Goal: Task Accomplishment & Management: Use online tool/utility

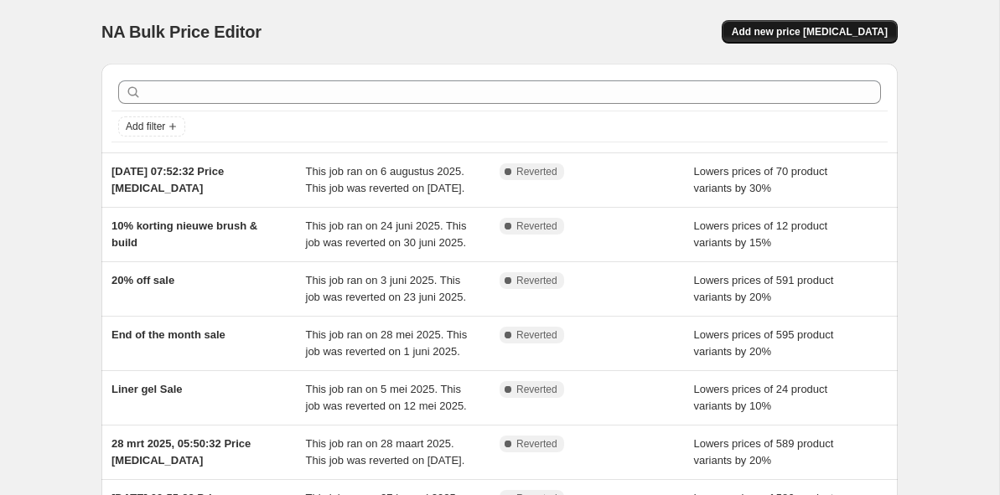
click at [817, 28] on span "Add new price [MEDICAL_DATA]" at bounding box center [810, 31] width 156 height 13
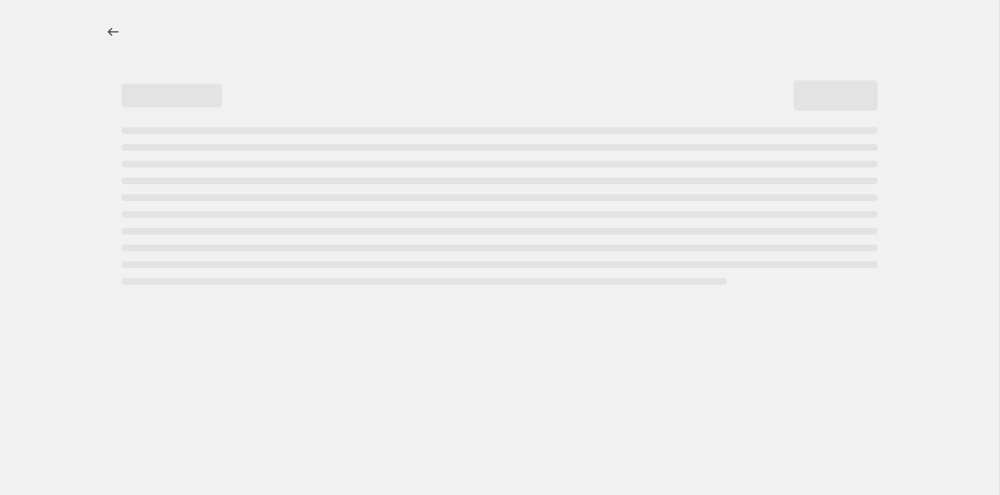
select select "percentage"
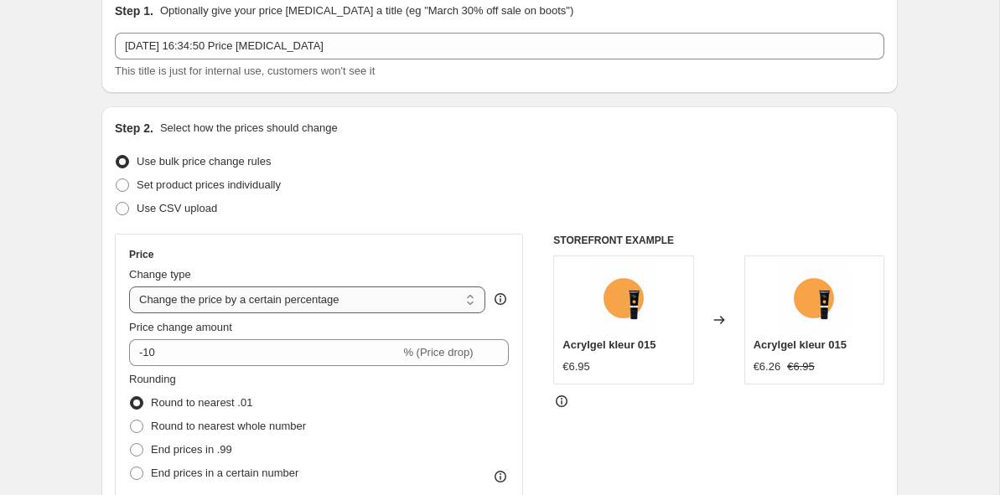
scroll to position [76, 0]
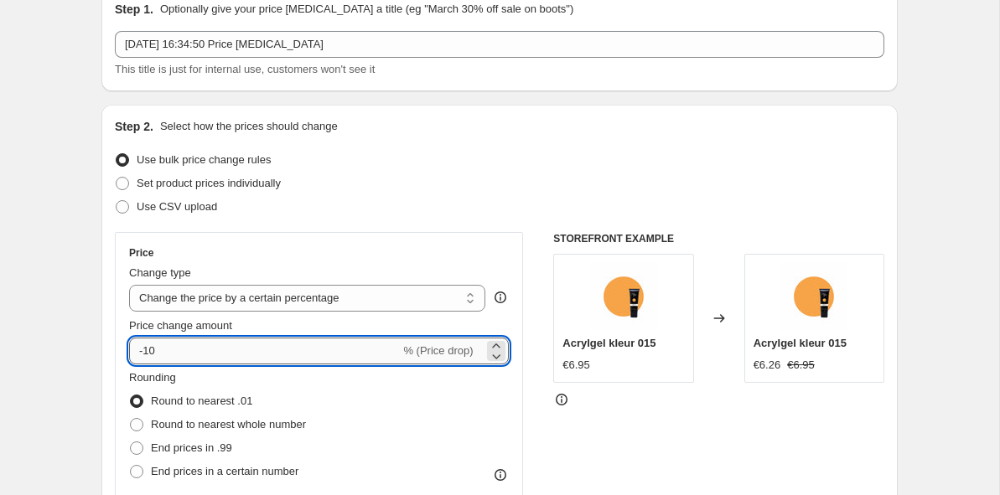
click at [239, 356] on input "-10" at bounding box center [264, 351] width 271 height 27
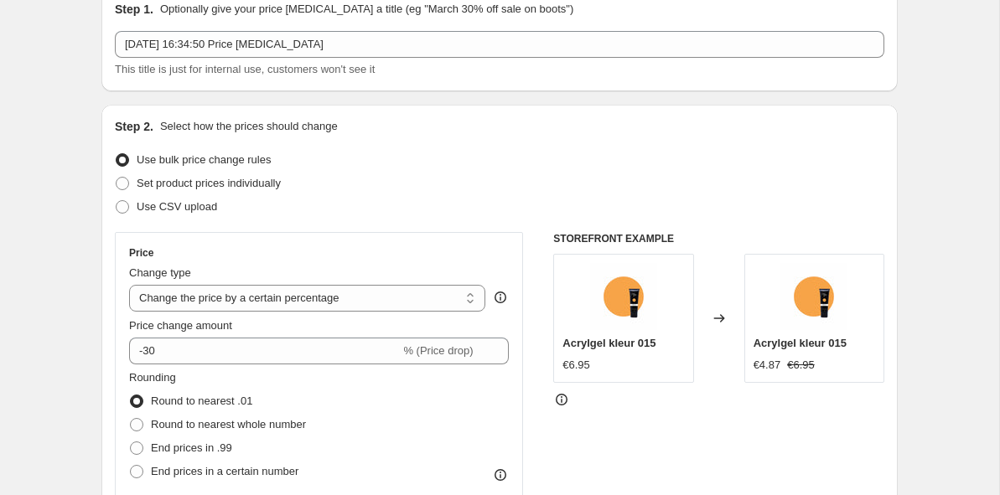
click at [449, 226] on div "Step 2. Select how the prices should change Use bulk price change rules Set pro…" at bounding box center [500, 399] width 770 height 562
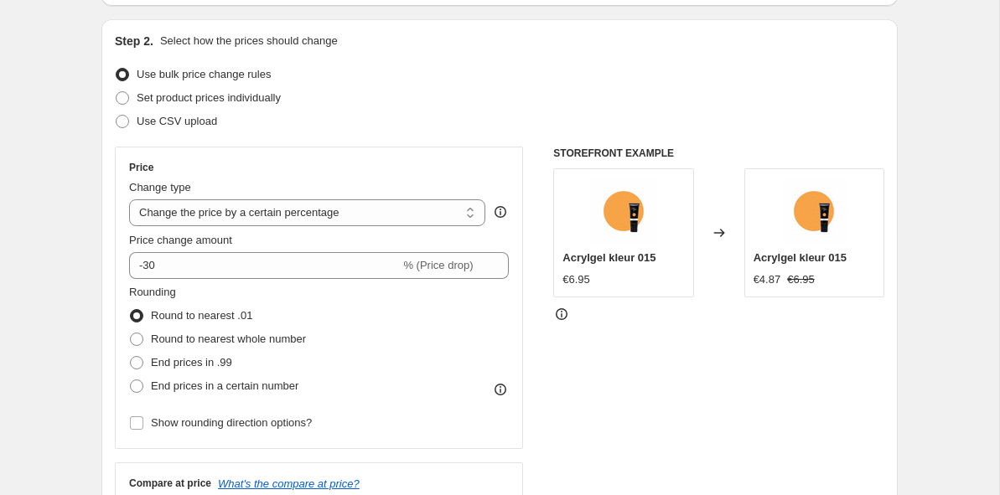
scroll to position [168, 0]
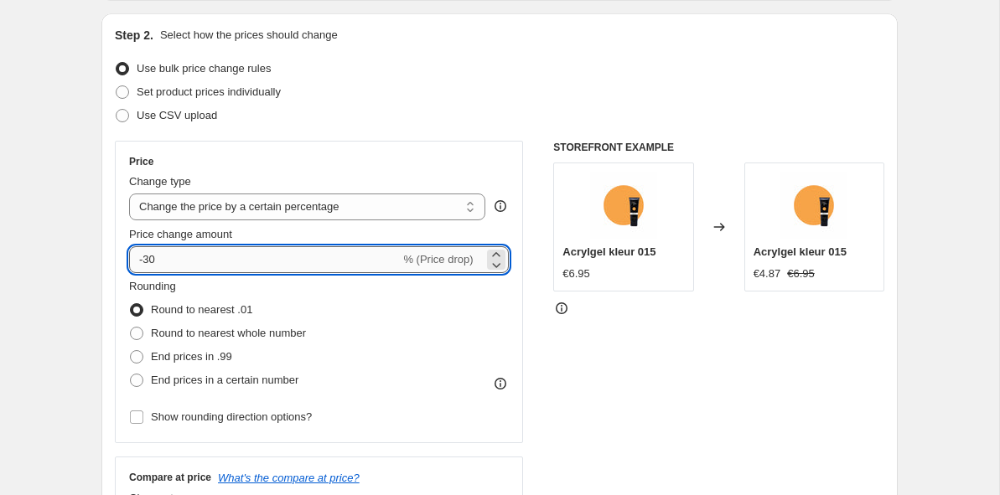
click at [334, 262] on input "-30" at bounding box center [264, 259] width 271 height 27
type input "-3"
type input "-25"
click at [633, 344] on div "STOREFRONT EXAMPLE Acrylgel kleur 015 €6.95 Changed to Acrylgel kleur 015 €4.87…" at bounding box center [718, 346] width 331 height 411
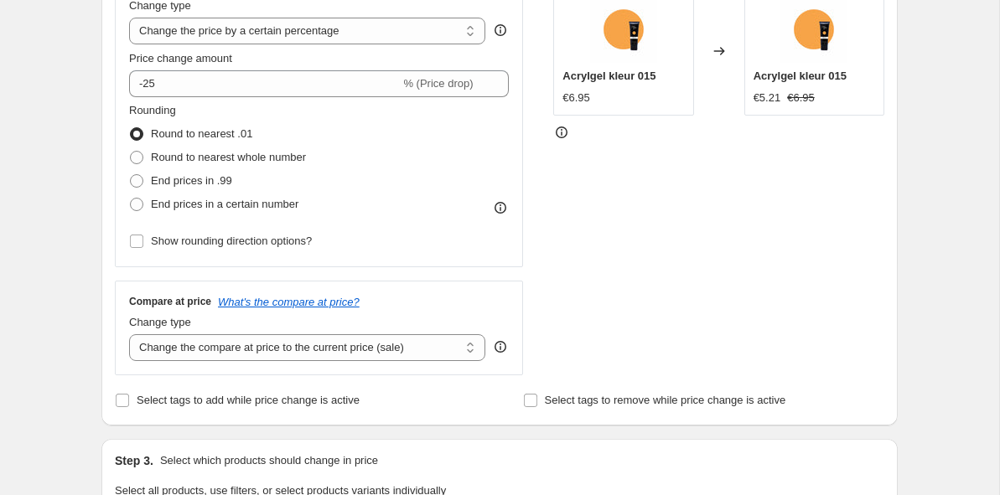
scroll to position [350, 0]
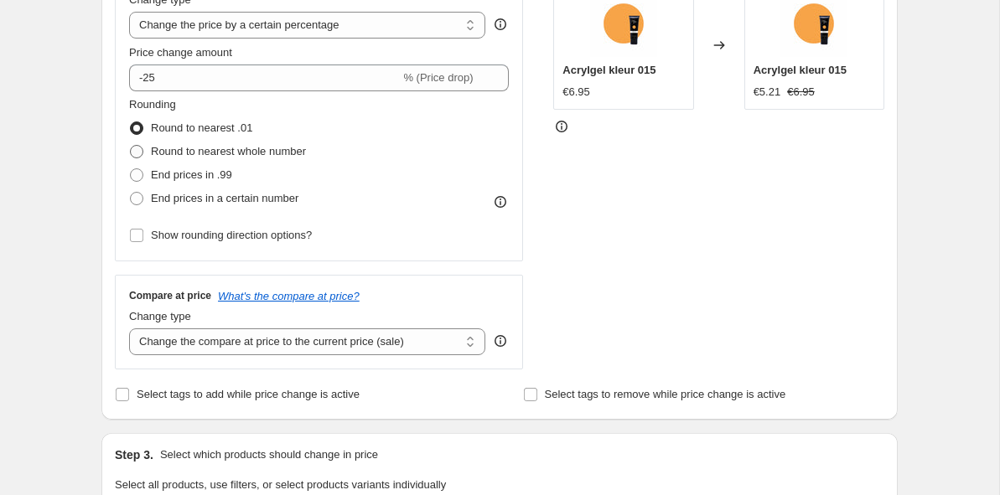
click at [199, 153] on span "Round to nearest whole number" at bounding box center [228, 151] width 155 height 13
click at [131, 146] on input "Round to nearest whole number" at bounding box center [130, 145] width 1 height 1
radio input "true"
click at [189, 137] on span "Round to nearest .01" at bounding box center [201, 128] width 101 height 17
click at [131, 122] on input "Round to nearest .01" at bounding box center [130, 122] width 1 height 1
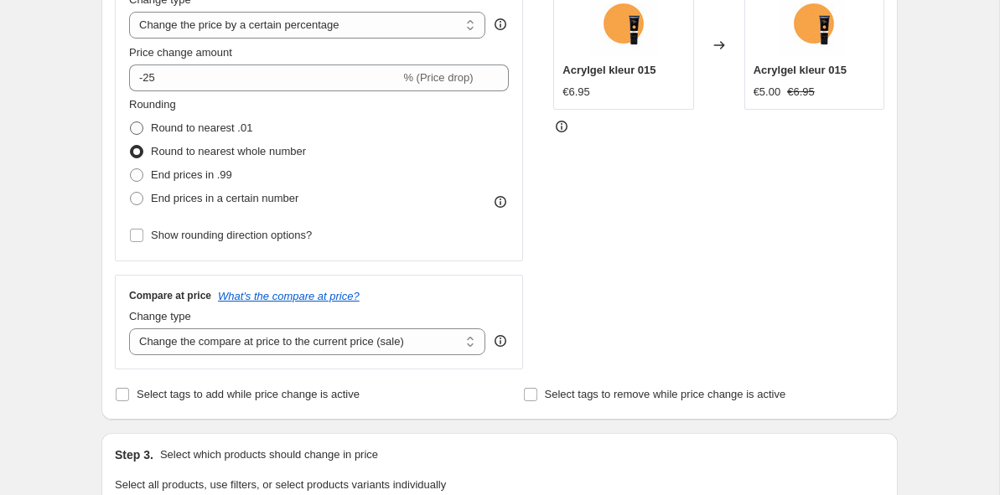
radio input "true"
click at [195, 177] on span "End prices in .99" at bounding box center [191, 175] width 81 height 13
click at [131, 169] on input "End prices in .99" at bounding box center [130, 169] width 1 height 1
radio input "true"
click at [189, 132] on span "Round to nearest .01" at bounding box center [201, 128] width 101 height 13
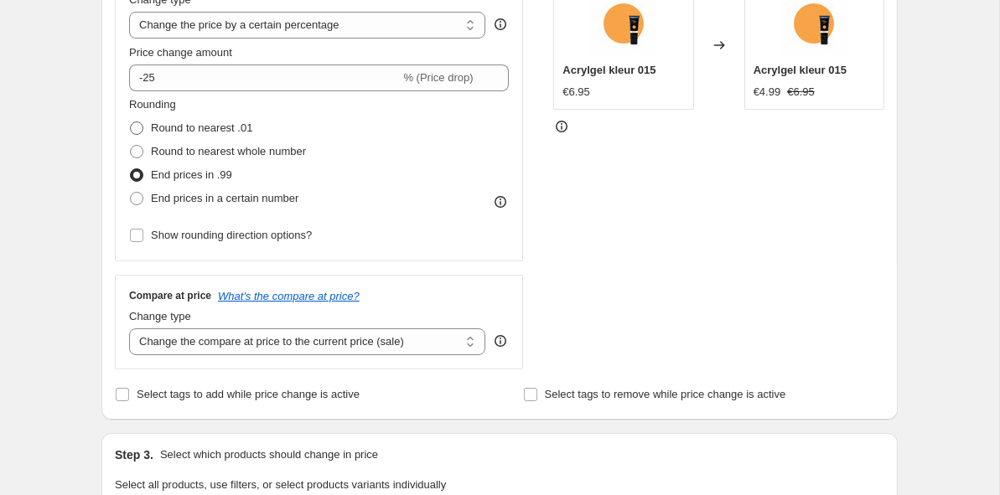
click at [131, 122] on input "Round to nearest .01" at bounding box center [130, 122] width 1 height 1
radio input "true"
click at [200, 201] on span "End prices in a certain number" at bounding box center [225, 198] width 148 height 13
click at [131, 193] on input "End prices in a certain number" at bounding box center [130, 192] width 1 height 1
radio input "true"
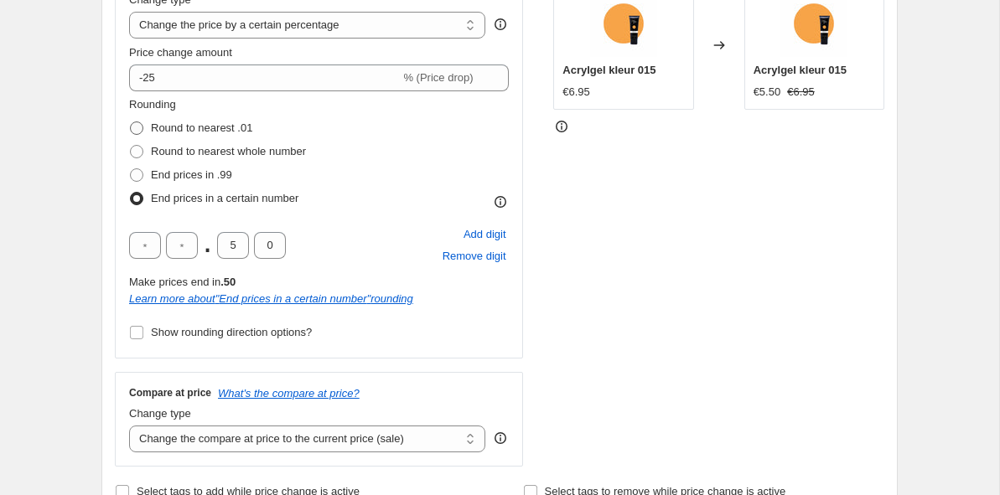
click at [195, 130] on span "Round to nearest .01" at bounding box center [201, 128] width 101 height 13
click at [131, 122] on input "Round to nearest .01" at bounding box center [130, 122] width 1 height 1
radio input "true"
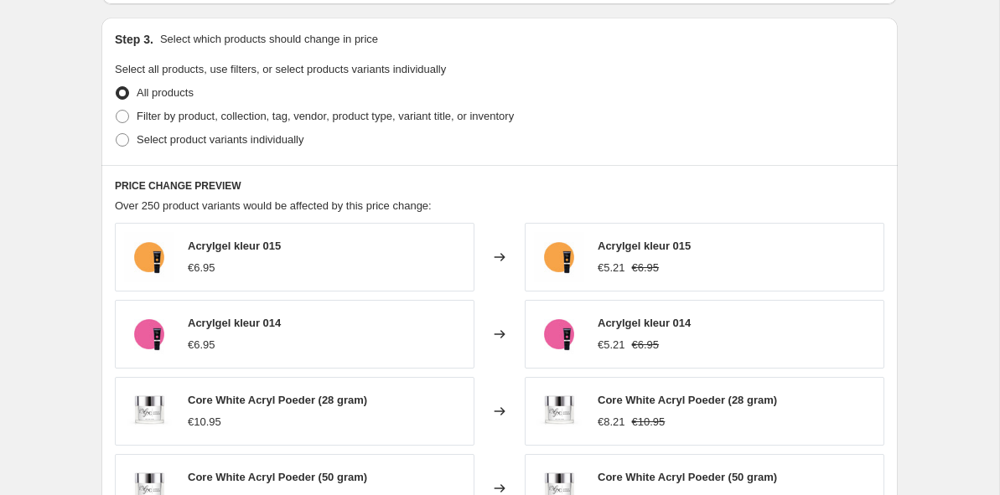
scroll to position [770, 0]
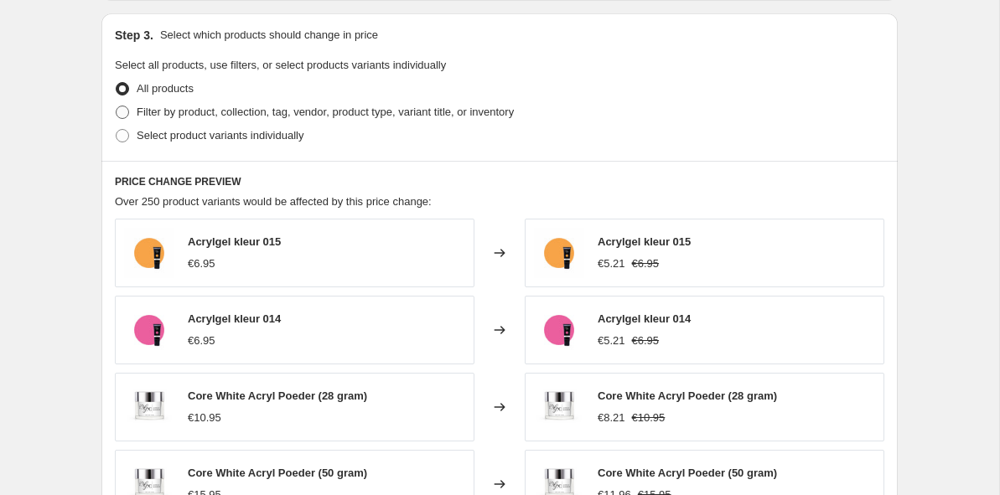
click at [174, 115] on span "Filter by product, collection, tag, vendor, product type, variant title, or inv…" at bounding box center [325, 112] width 377 height 13
click at [117, 106] on input "Filter by product, collection, tag, vendor, product type, variant title, or inv…" at bounding box center [116, 106] width 1 height 1
radio input "true"
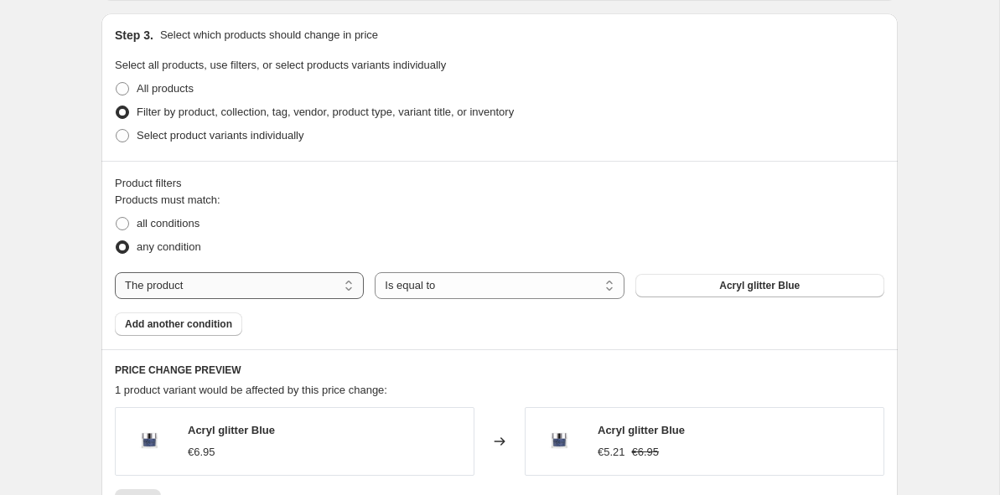
select select "tag"
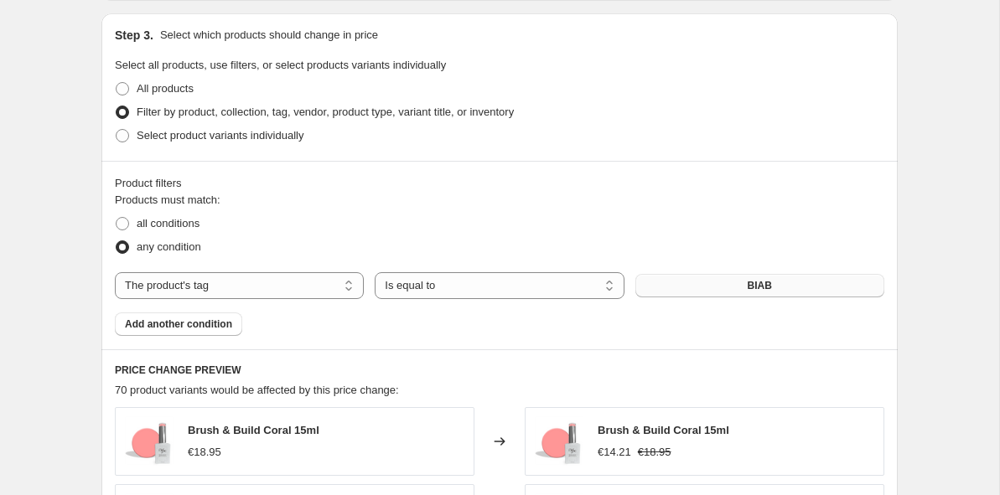
click at [708, 288] on button "BIAB" at bounding box center [759, 285] width 249 height 23
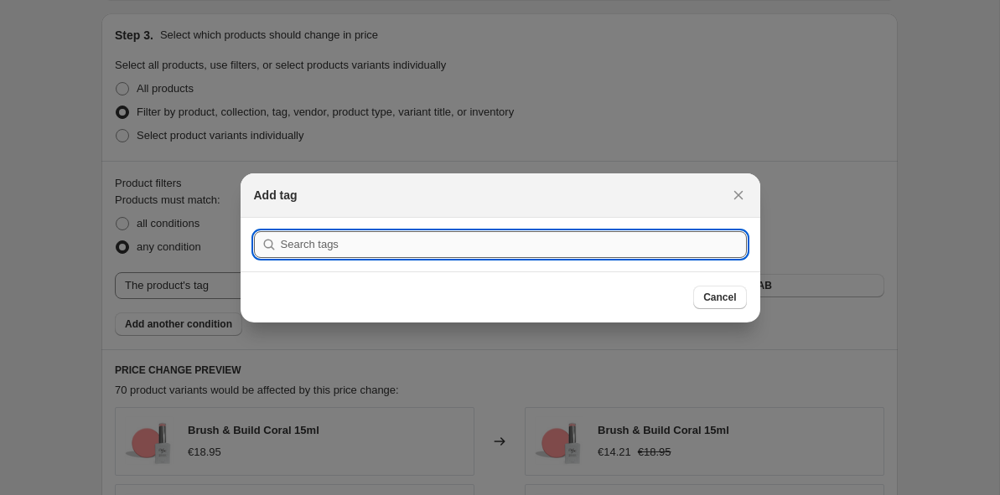
click at [515, 246] on input ":r2j:" at bounding box center [514, 244] width 466 height 27
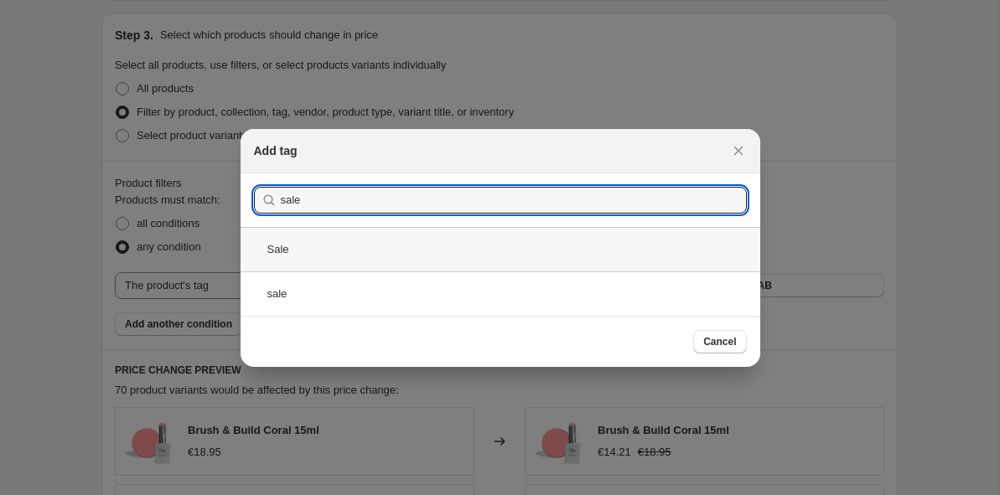
type input "sale"
click at [398, 262] on div "Sale" at bounding box center [501, 249] width 520 height 44
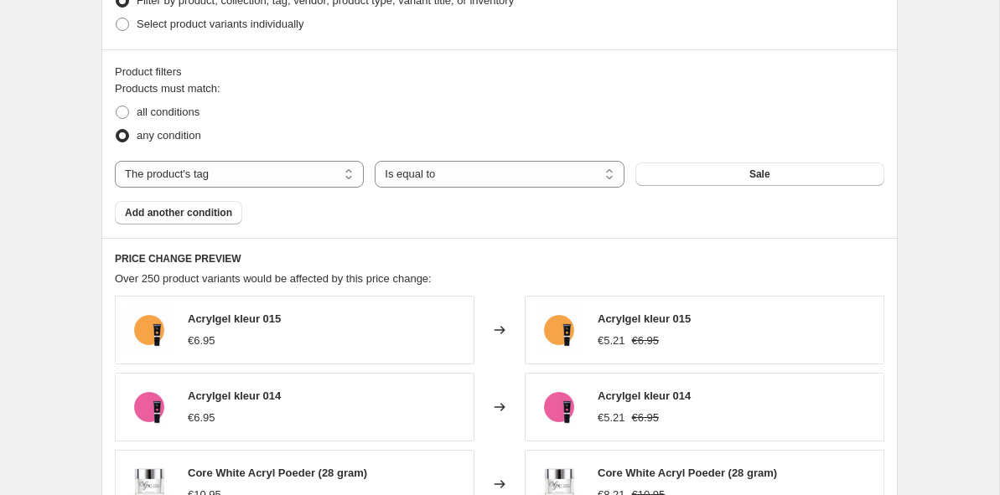
scroll to position [796, 0]
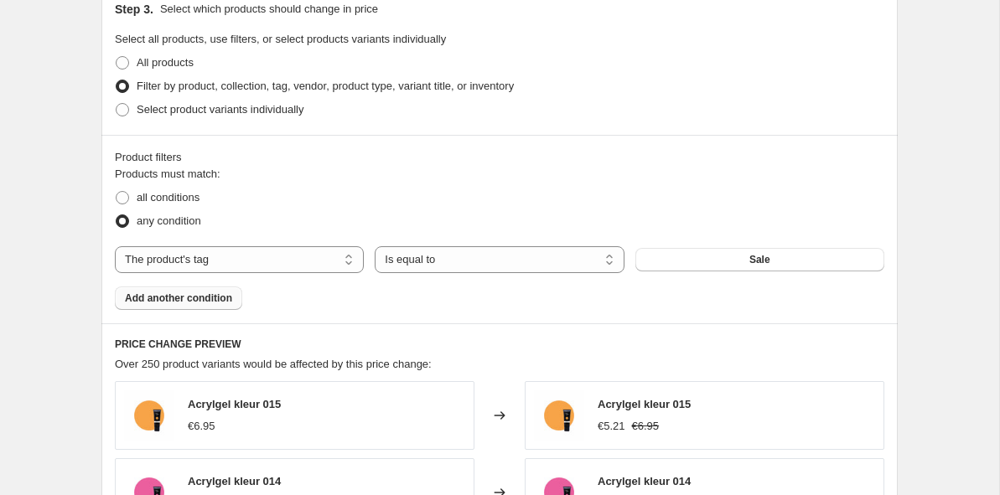
click at [166, 303] on span "Add another condition" at bounding box center [178, 298] width 107 height 13
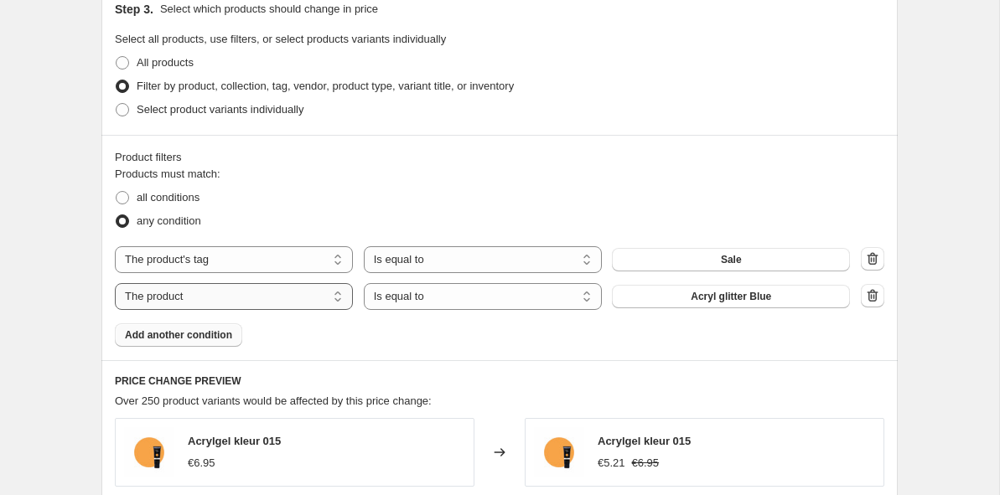
select select "tag"
click at [699, 300] on button "BIAB" at bounding box center [731, 296] width 238 height 23
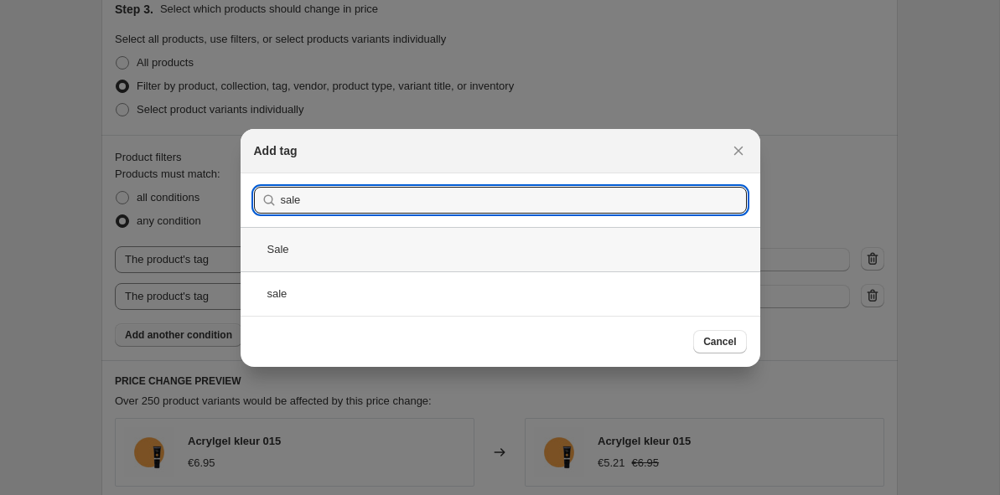
type input "sale"
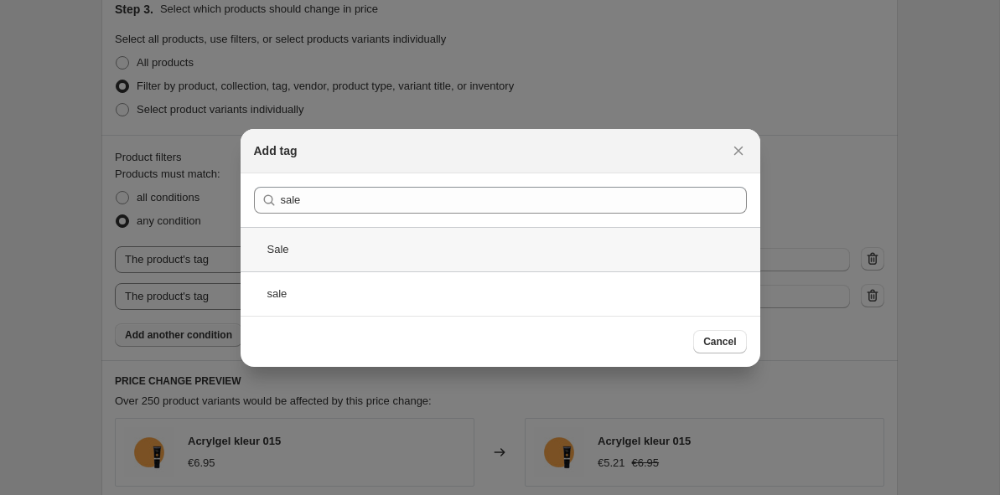
click at [352, 250] on div "Sale" at bounding box center [501, 249] width 520 height 44
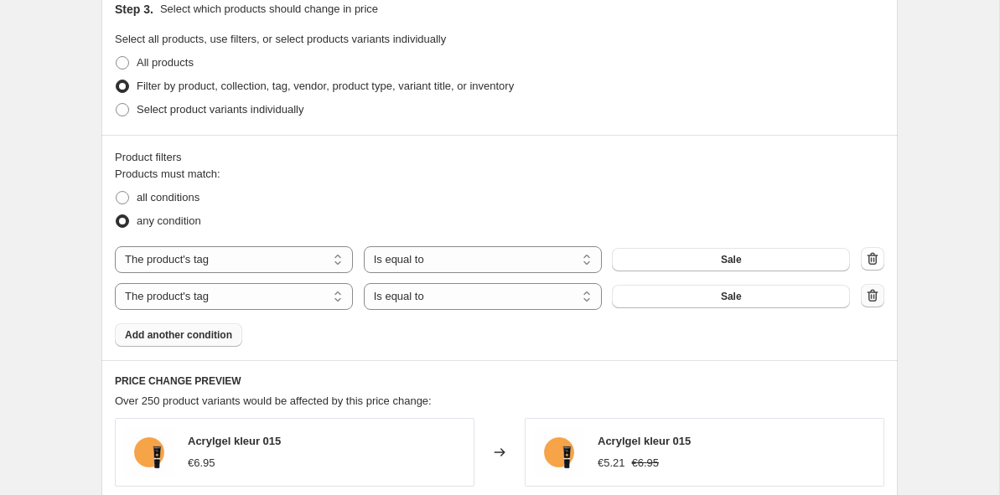
click at [869, 294] on icon "button" at bounding box center [872, 296] width 17 height 17
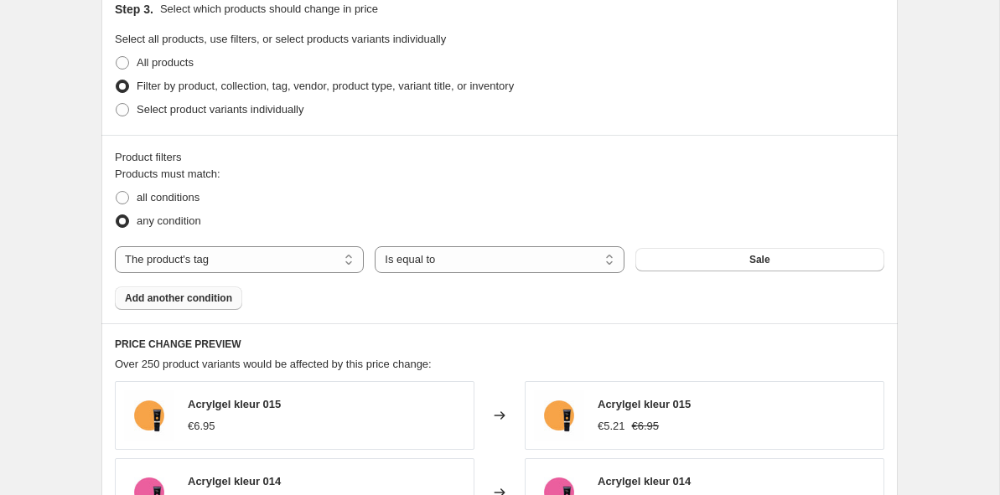
click at [153, 306] on button "Add another condition" at bounding box center [178, 298] width 127 height 23
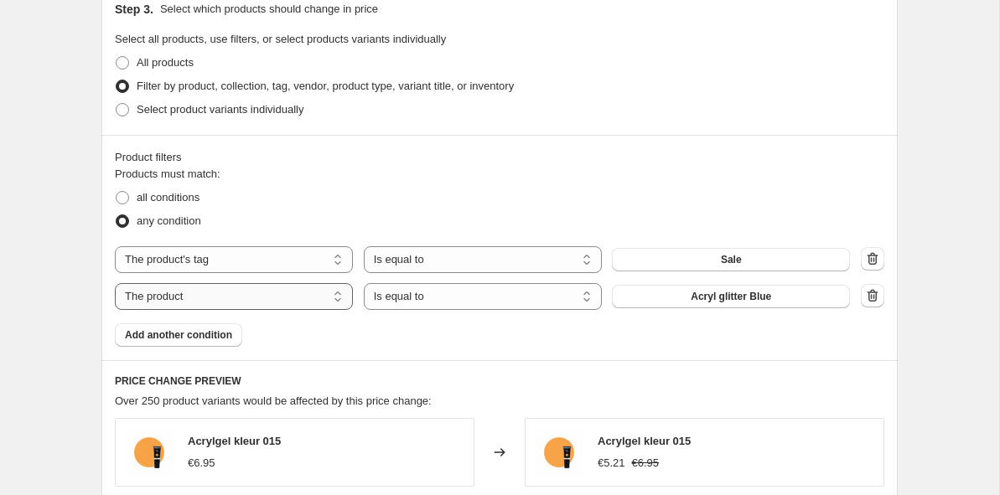
select select "tag"
click at [683, 261] on button "Sale" at bounding box center [731, 259] width 238 height 23
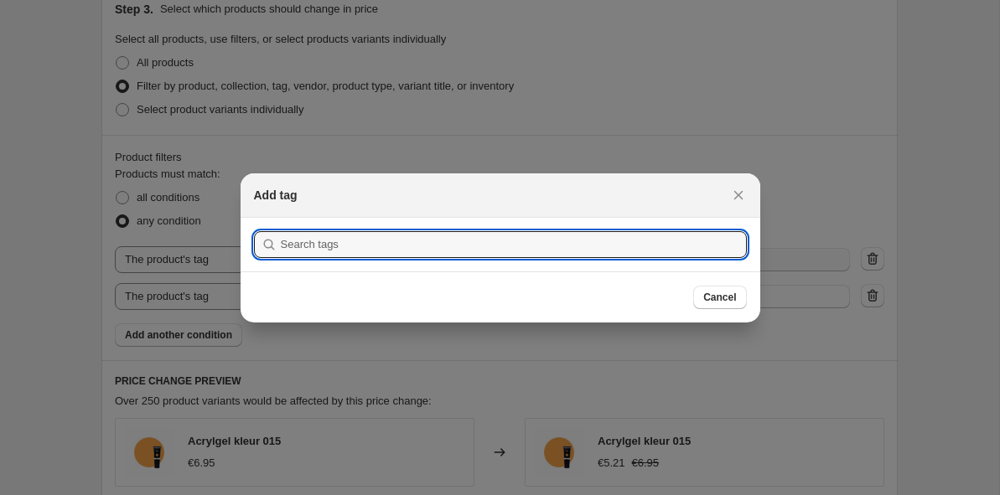
scroll to position [0, 0]
click at [737, 198] on icon "Close" at bounding box center [738, 195] width 17 height 17
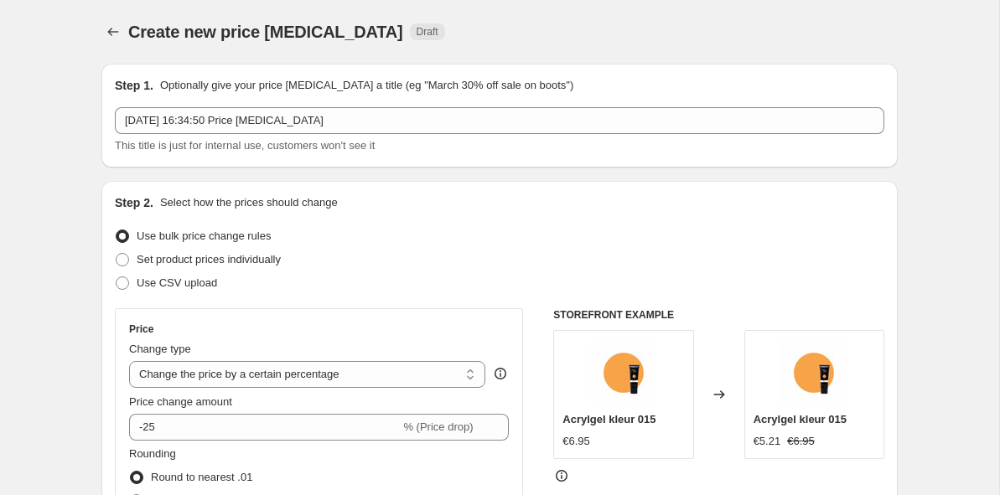
scroll to position [796, 0]
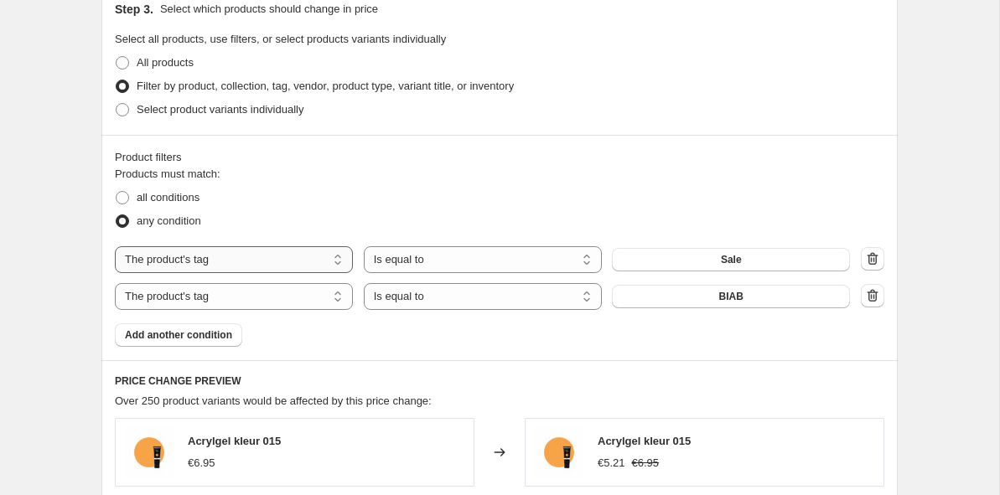
select select "product"
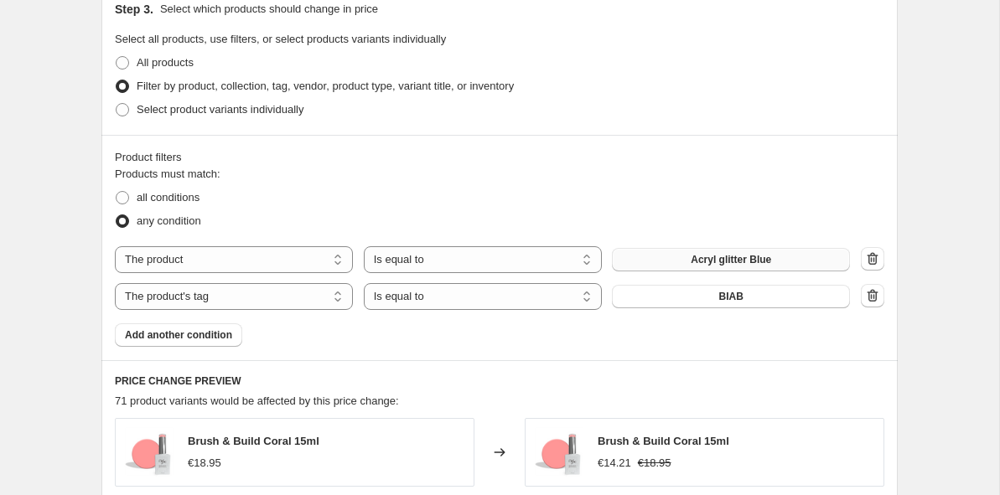
click at [684, 262] on button "Acryl glitter Blue" at bounding box center [731, 259] width 238 height 23
click at [163, 188] on label "all conditions" at bounding box center [157, 197] width 85 height 23
click at [117, 191] on input "all conditions" at bounding box center [116, 191] width 1 height 1
radio input "true"
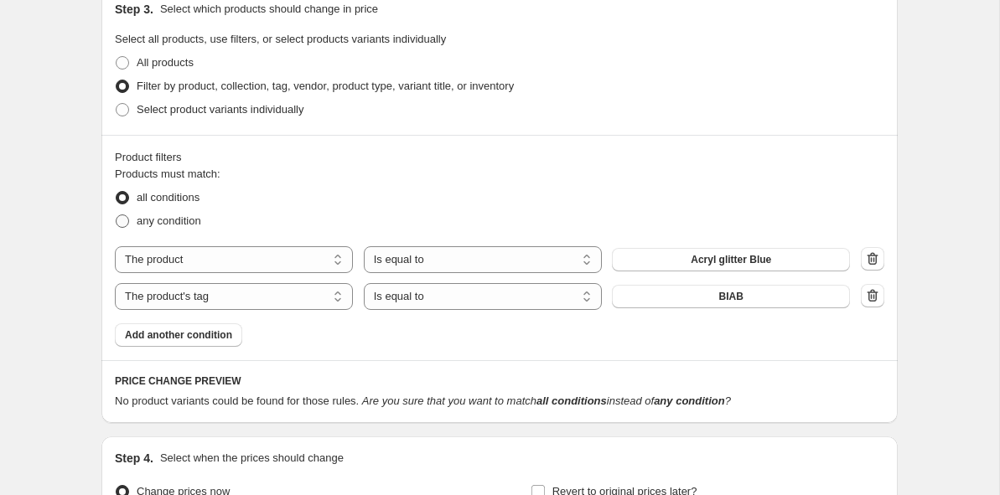
click at [175, 224] on span "any condition" at bounding box center [169, 221] width 65 height 13
click at [117, 215] on input "any condition" at bounding box center [116, 215] width 1 height 1
radio input "true"
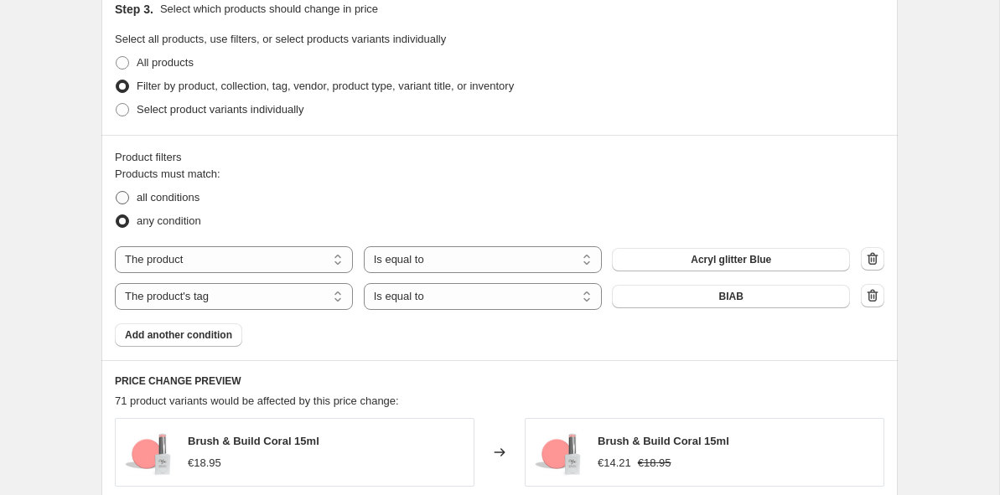
click at [177, 194] on span "all conditions" at bounding box center [168, 197] width 63 height 13
click at [117, 192] on input "all conditions" at bounding box center [116, 191] width 1 height 1
radio input "true"
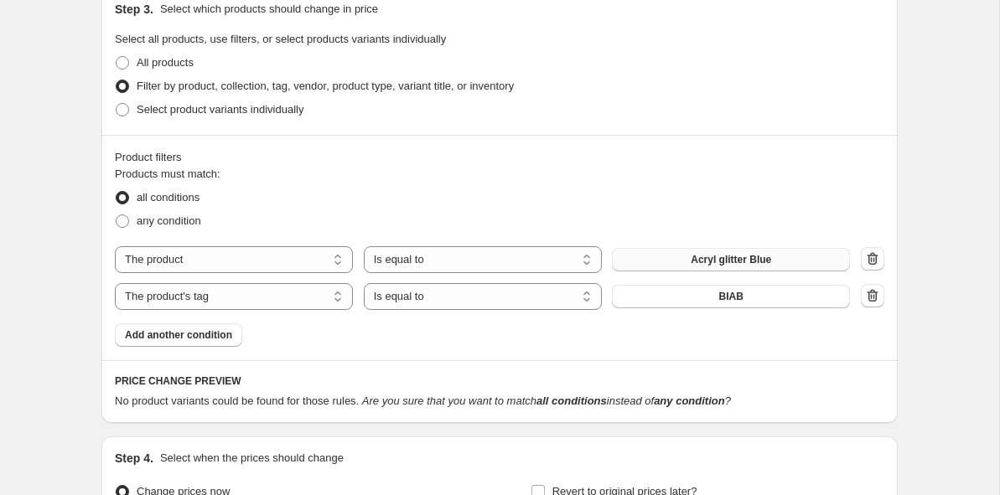
click at [664, 267] on button "Acryl glitter Blue" at bounding box center [731, 259] width 238 height 23
select select "collection"
click at [658, 266] on button "Acryl" at bounding box center [731, 259] width 238 height 23
click at [148, 222] on span "any condition" at bounding box center [169, 221] width 65 height 13
click at [117, 215] on input "any condition" at bounding box center [116, 215] width 1 height 1
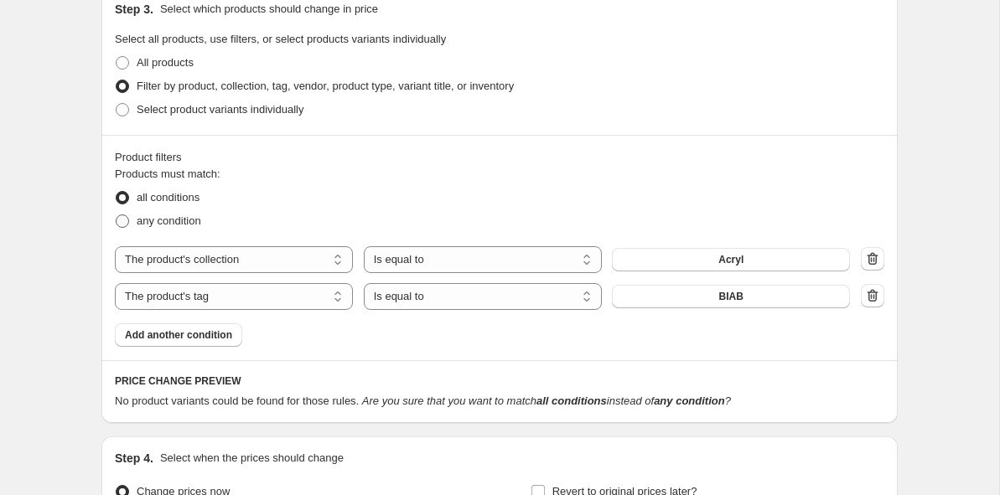
radio input "true"
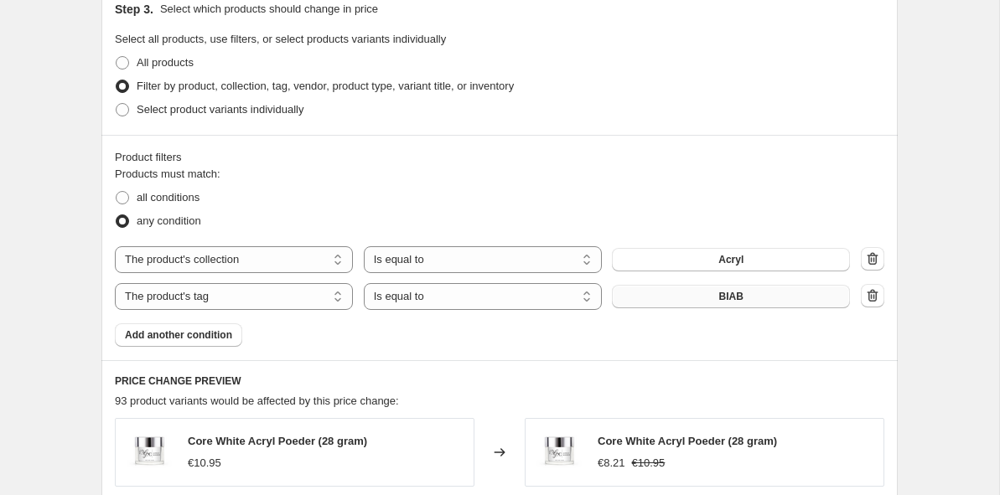
click at [698, 306] on button "BIAB" at bounding box center [731, 296] width 238 height 23
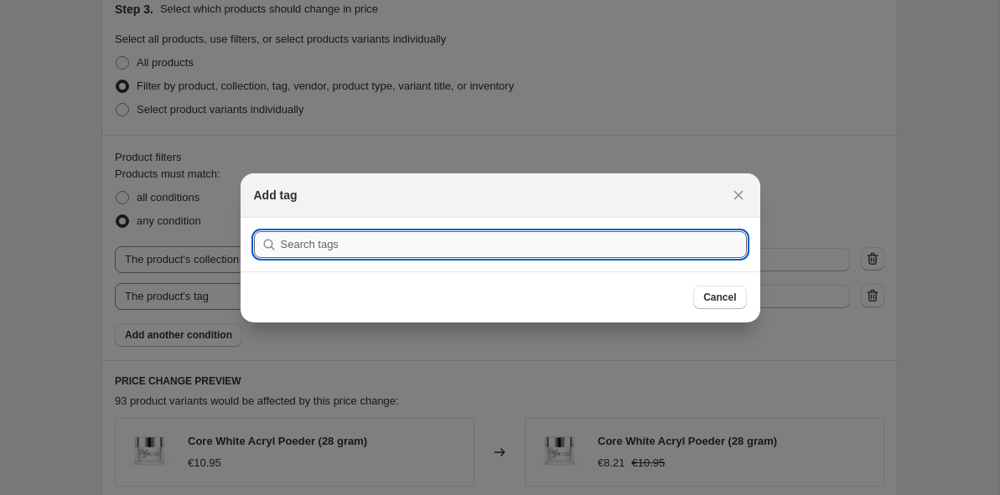
click at [553, 239] on input ":r2v:" at bounding box center [514, 244] width 466 height 27
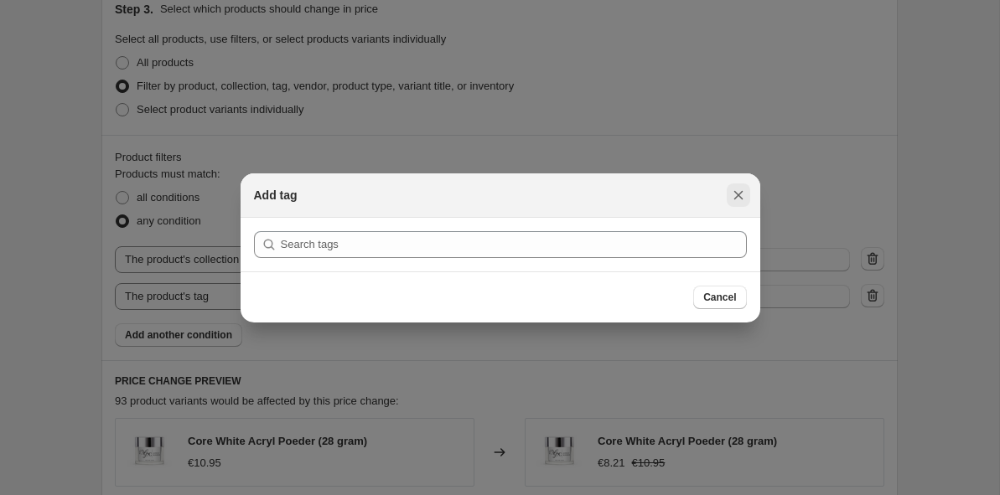
click at [738, 199] on icon "Close" at bounding box center [738, 195] width 17 height 17
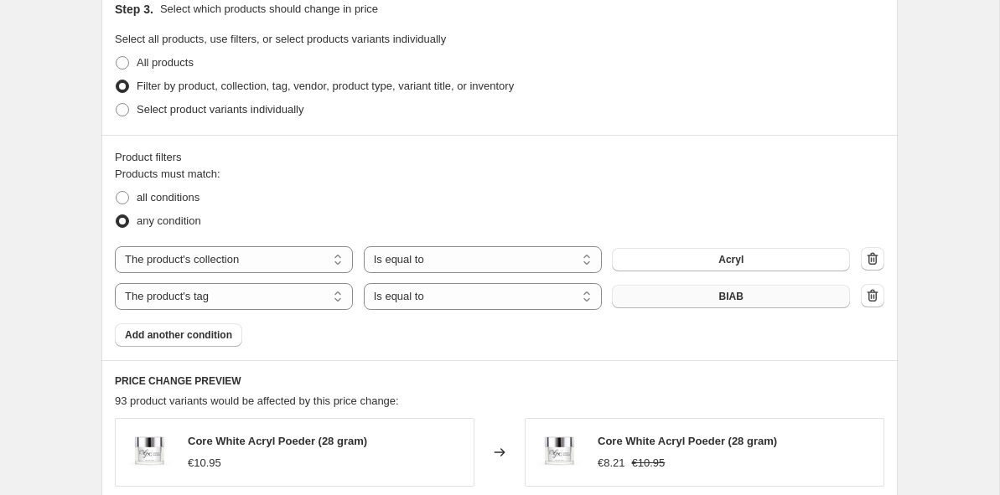
click at [672, 301] on button "BIAB" at bounding box center [731, 296] width 238 height 23
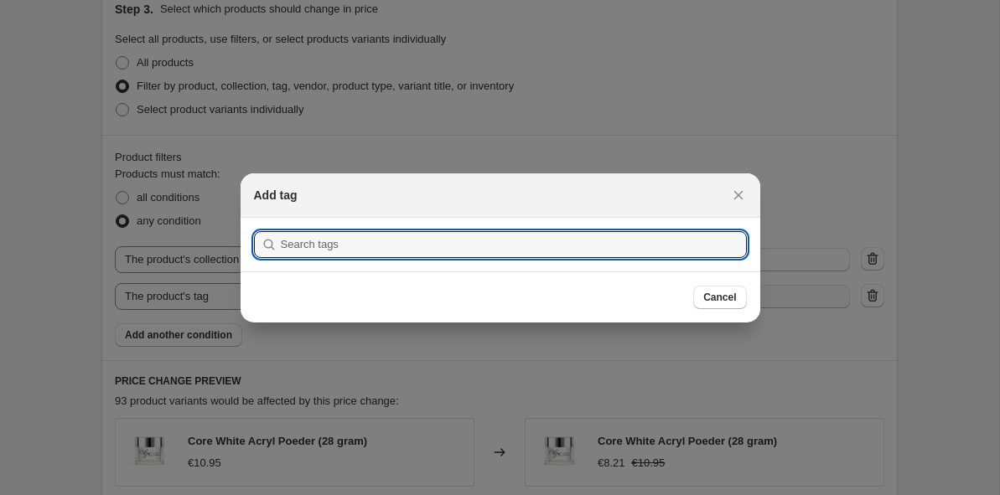
scroll to position [0, 0]
click at [532, 237] on input ":r2v:" at bounding box center [514, 244] width 466 height 27
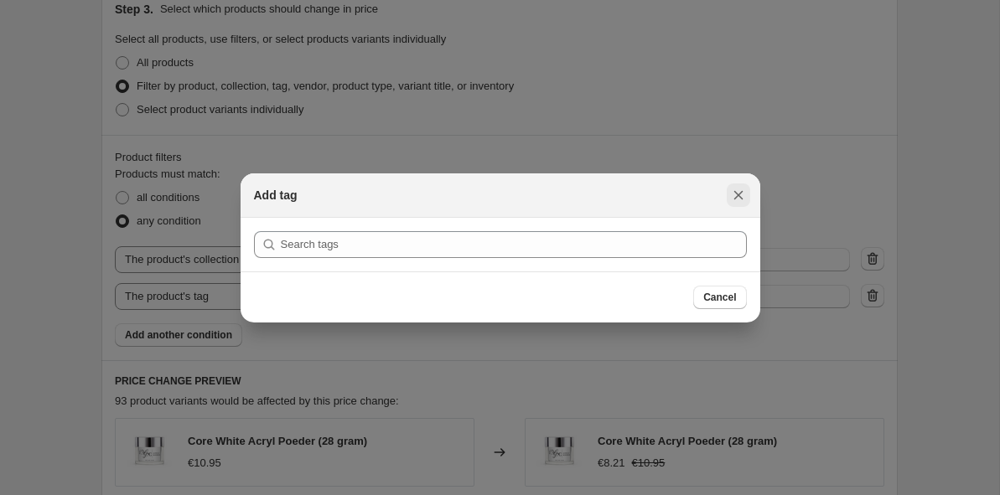
click at [733, 202] on icon "Close" at bounding box center [738, 195] width 17 height 17
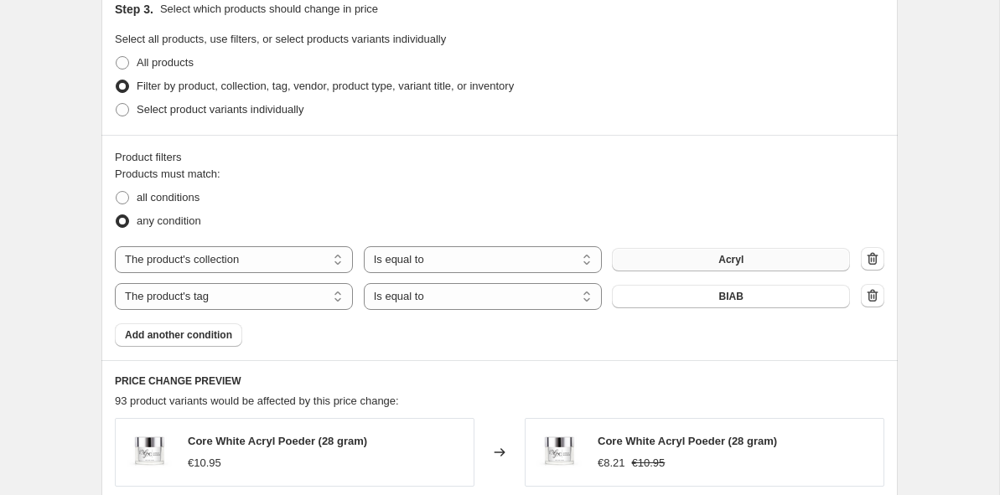
click at [775, 249] on button "Acryl" at bounding box center [731, 259] width 238 height 23
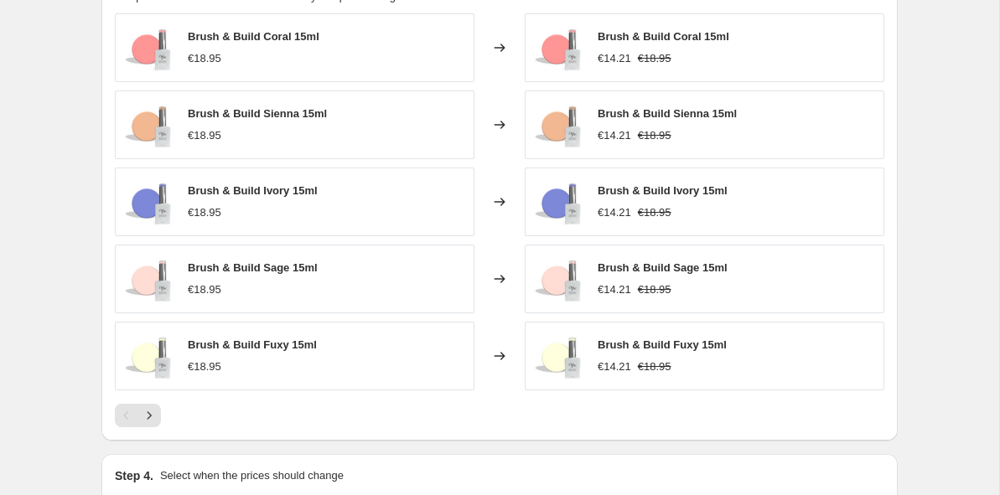
scroll to position [1254, 0]
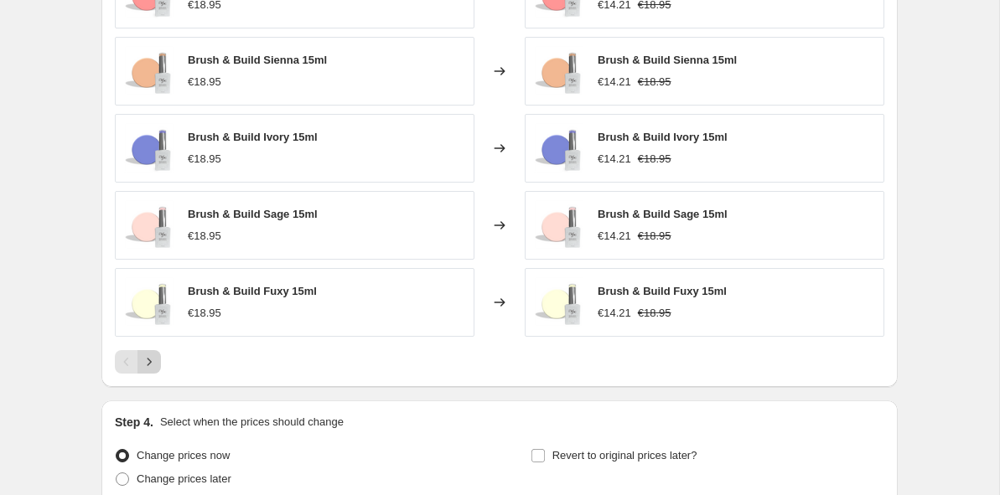
click at [153, 362] on icon "Next" at bounding box center [149, 362] width 17 height 17
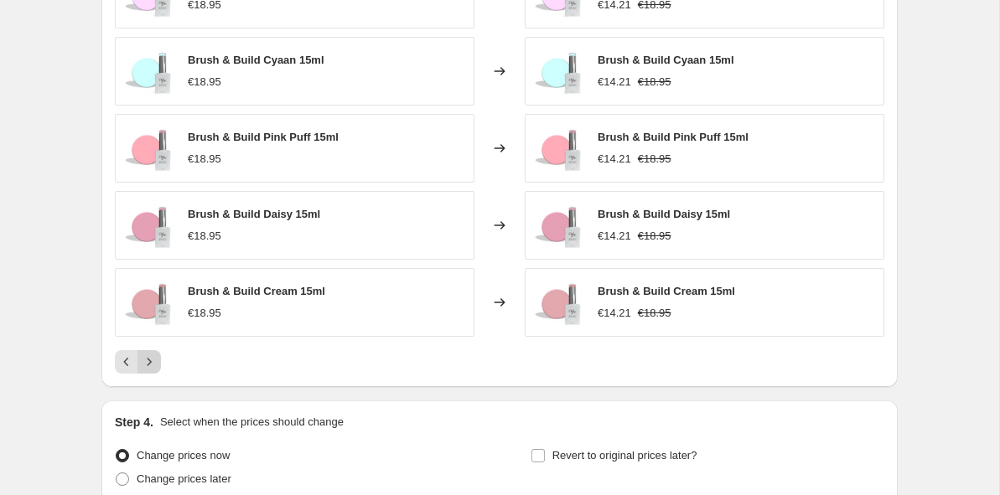
click at [153, 362] on icon "Next" at bounding box center [149, 362] width 17 height 17
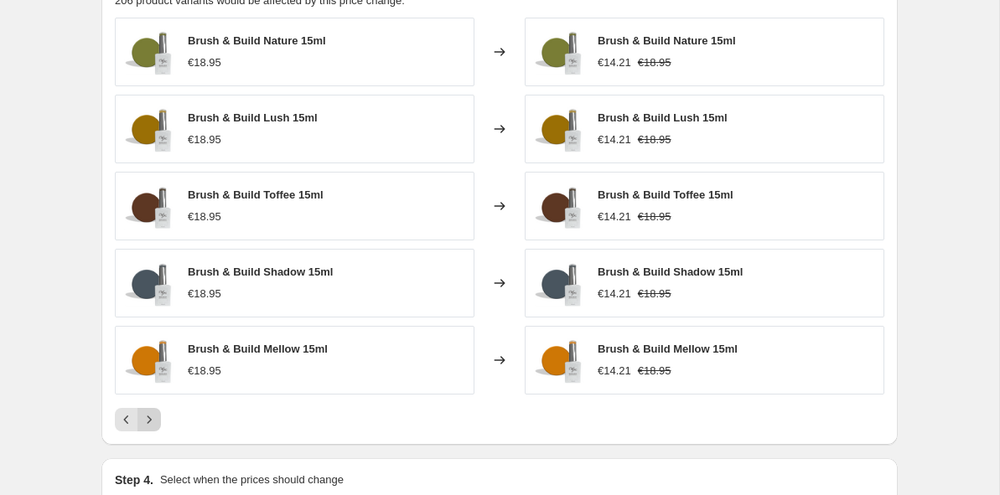
scroll to position [1191, 0]
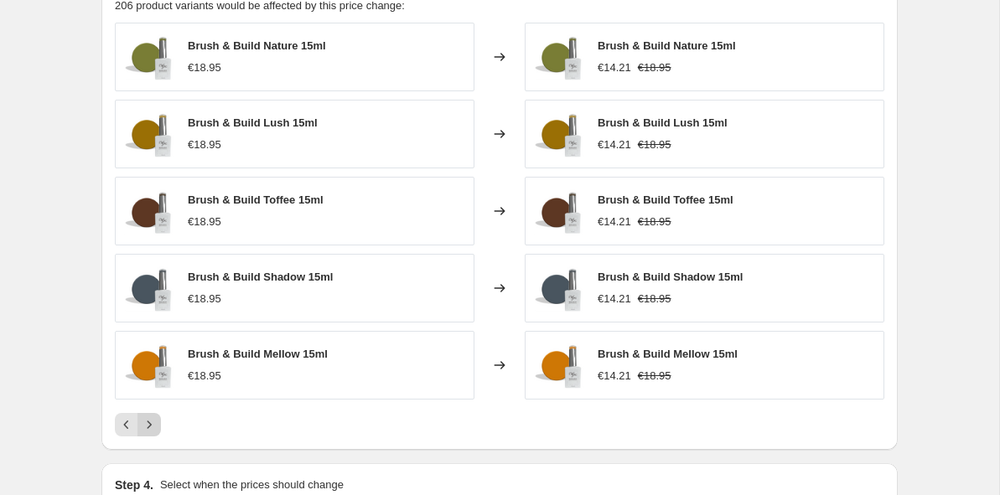
click at [154, 428] on icon "Next" at bounding box center [149, 425] width 17 height 17
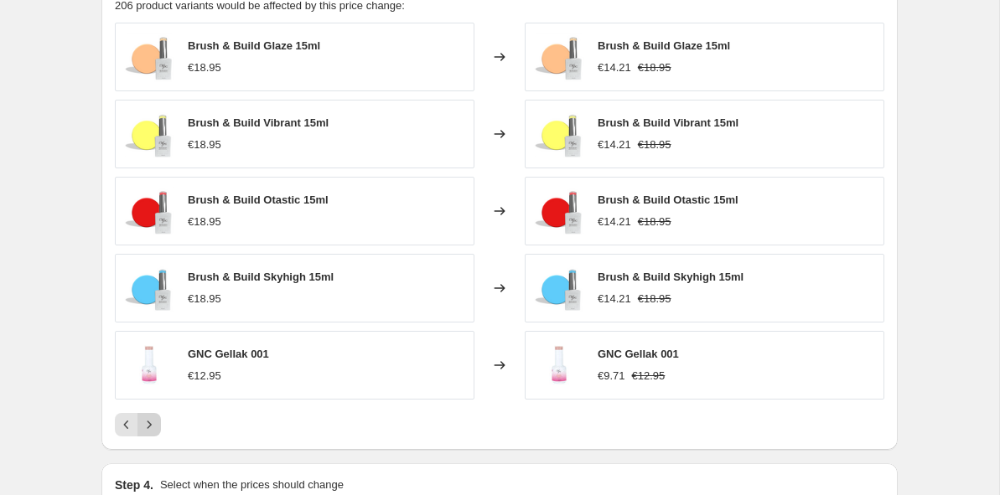
click at [156, 428] on icon "Next" at bounding box center [149, 425] width 17 height 17
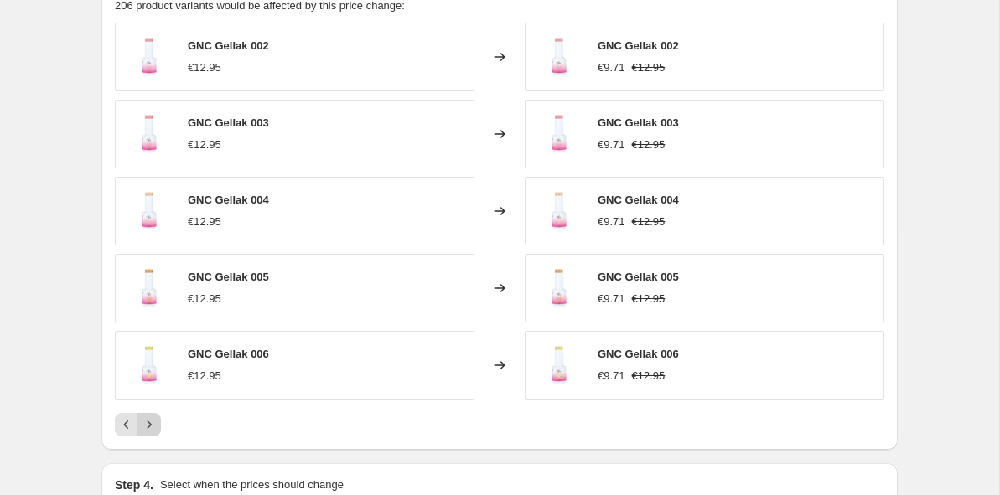
click at [157, 428] on icon "Next" at bounding box center [149, 425] width 17 height 17
click at [157, 427] on icon "Next" at bounding box center [149, 425] width 17 height 17
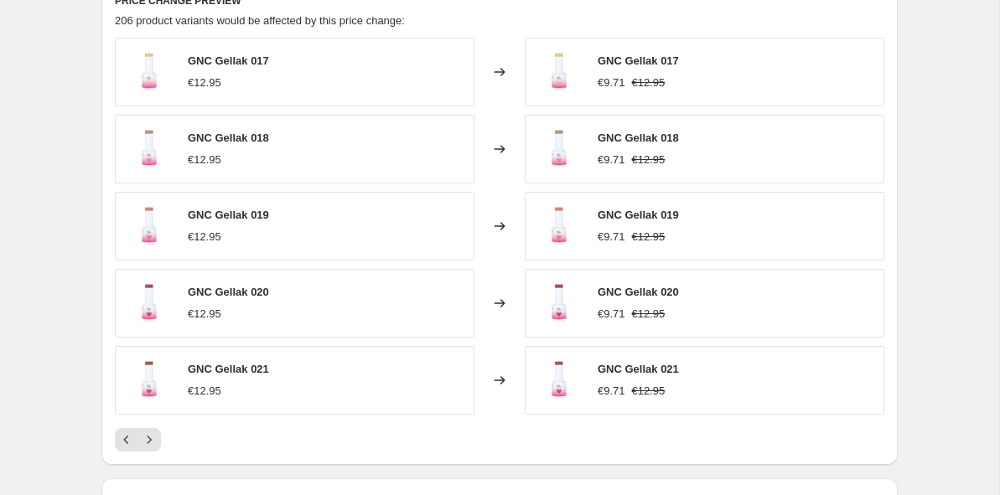
scroll to position [1175, 0]
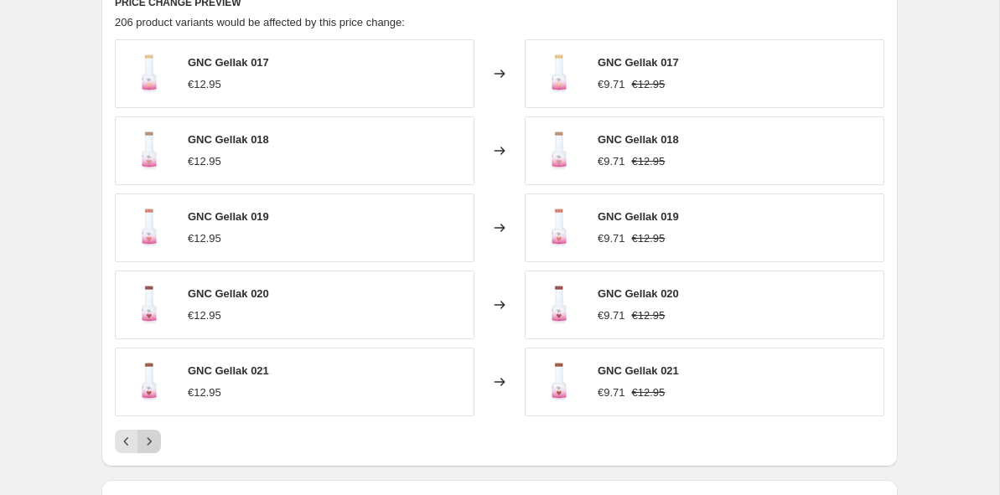
click at [153, 441] on icon "Next" at bounding box center [149, 441] width 17 height 17
click at [118, 441] on icon "Previous" at bounding box center [126, 441] width 17 height 17
click at [146, 442] on icon "Next" at bounding box center [149, 441] width 17 height 17
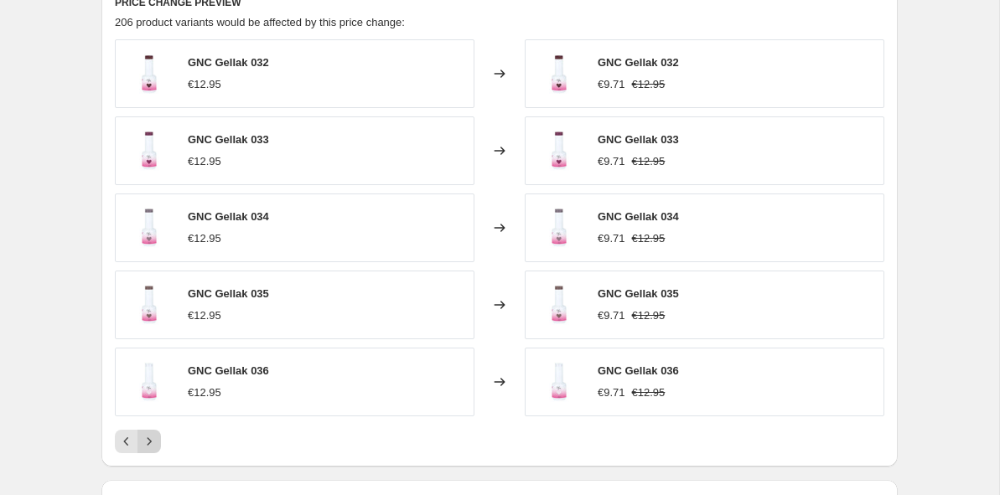
click at [157, 443] on icon "Next" at bounding box center [149, 441] width 17 height 17
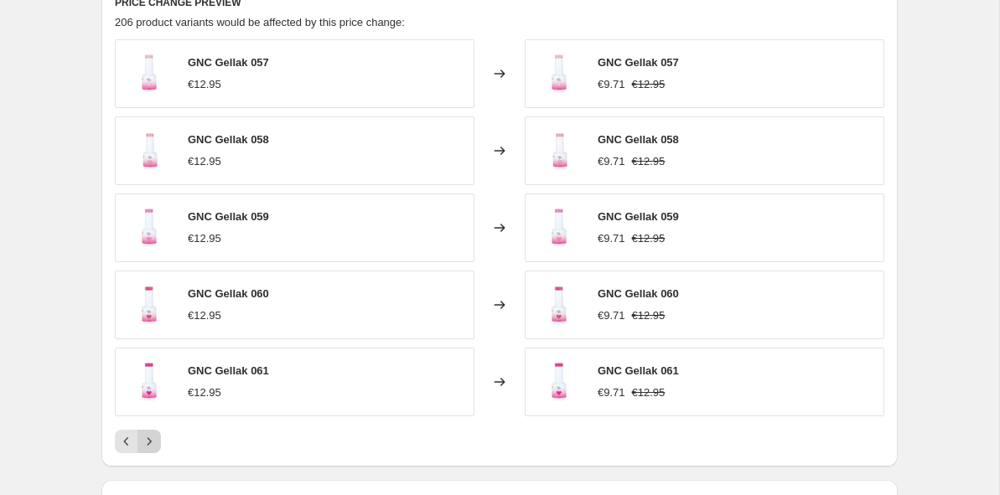
click at [157, 443] on icon "Next" at bounding box center [149, 441] width 17 height 17
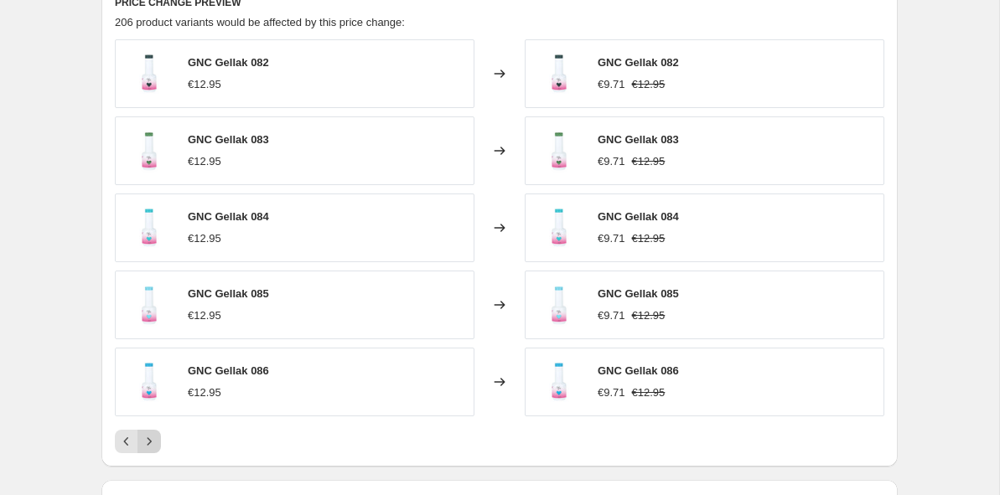
click at [157, 443] on icon "Next" at bounding box center [149, 441] width 17 height 17
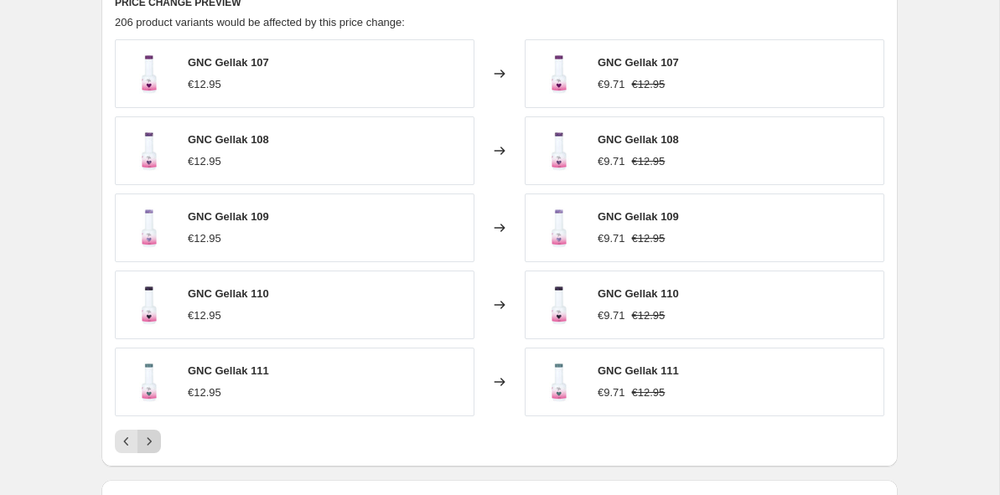
click at [157, 443] on icon "Next" at bounding box center [149, 441] width 17 height 17
click at [157, 442] on icon "Next" at bounding box center [149, 441] width 17 height 17
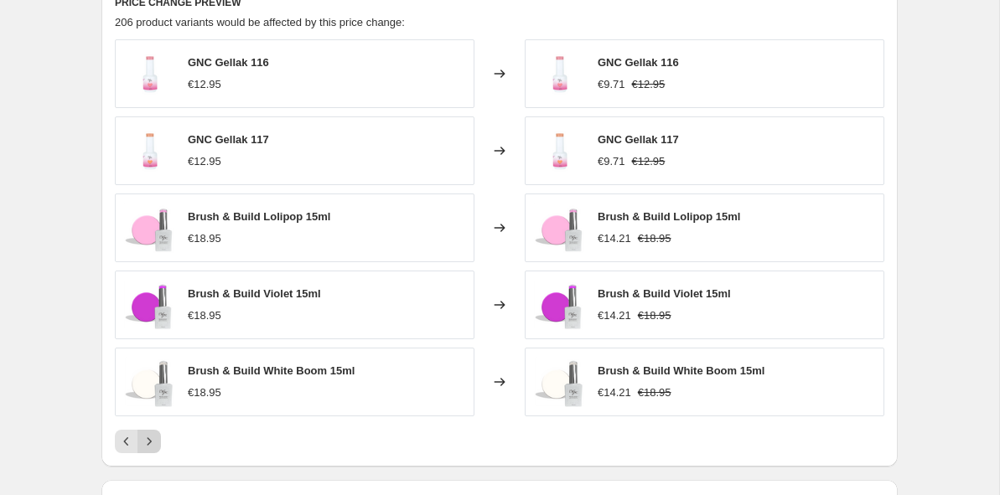
click at [158, 442] on button "Next" at bounding box center [148, 441] width 23 height 23
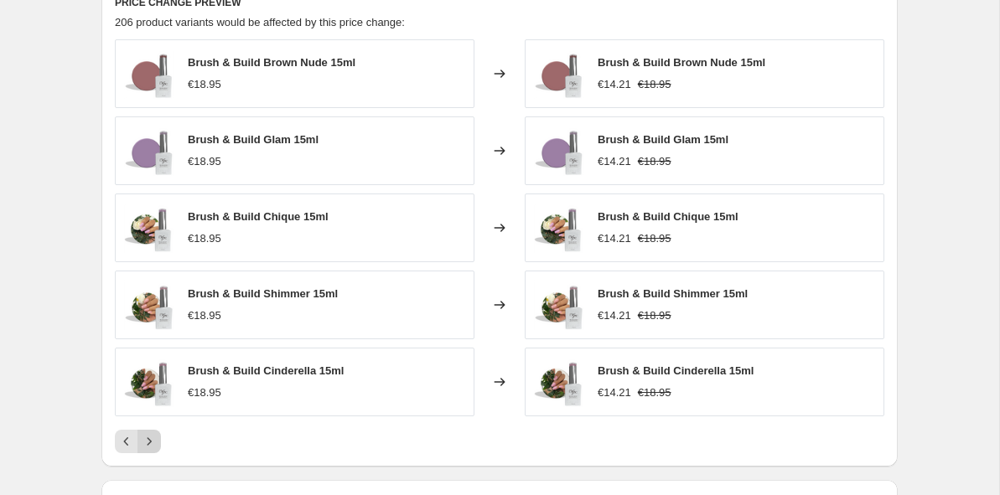
click at [158, 442] on button "Next" at bounding box center [148, 441] width 23 height 23
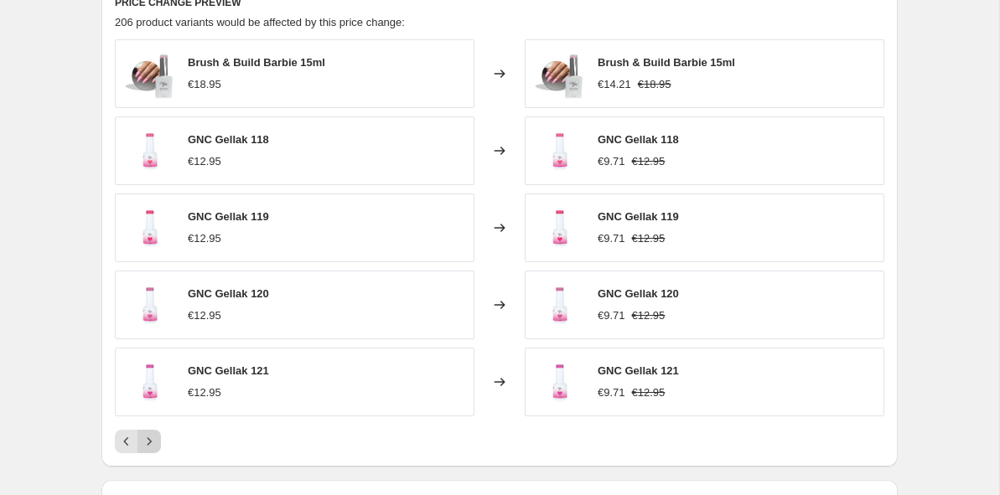
click at [158, 442] on button "Next" at bounding box center [148, 441] width 23 height 23
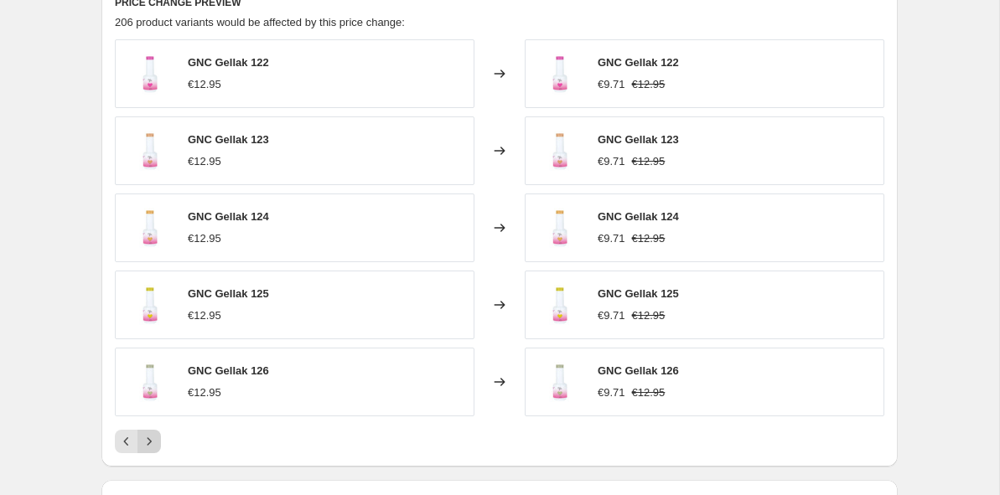
click at [158, 442] on button "Next" at bounding box center [148, 441] width 23 height 23
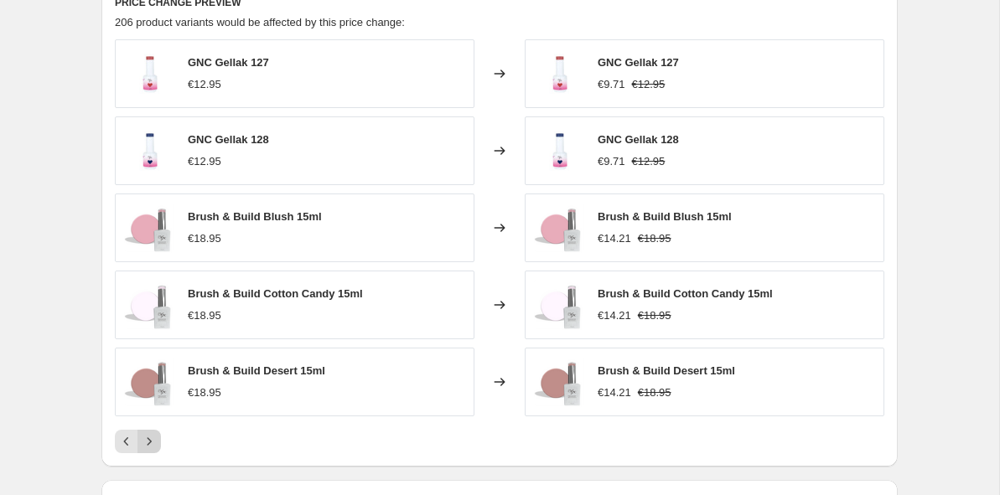
click at [158, 443] on button "Next" at bounding box center [148, 441] width 23 height 23
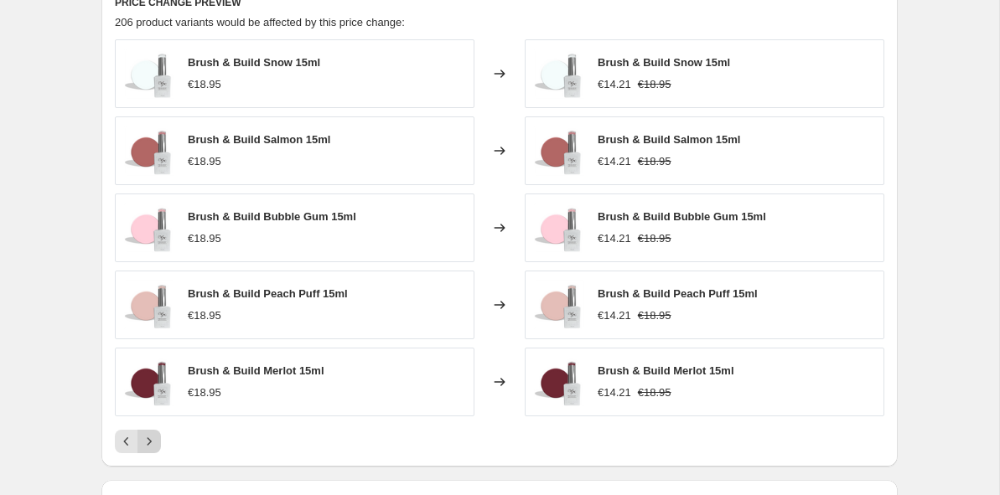
click at [158, 443] on button "Next" at bounding box center [148, 441] width 23 height 23
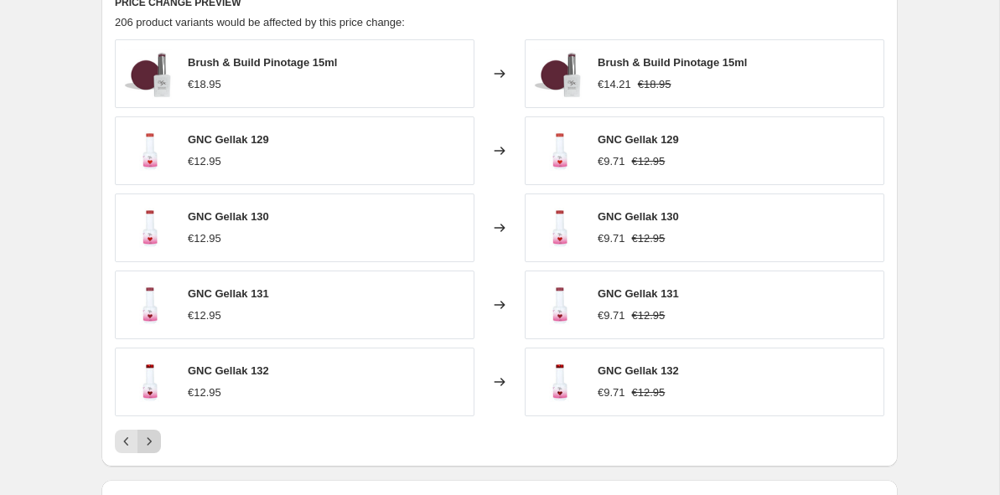
click at [158, 443] on button "Next" at bounding box center [148, 441] width 23 height 23
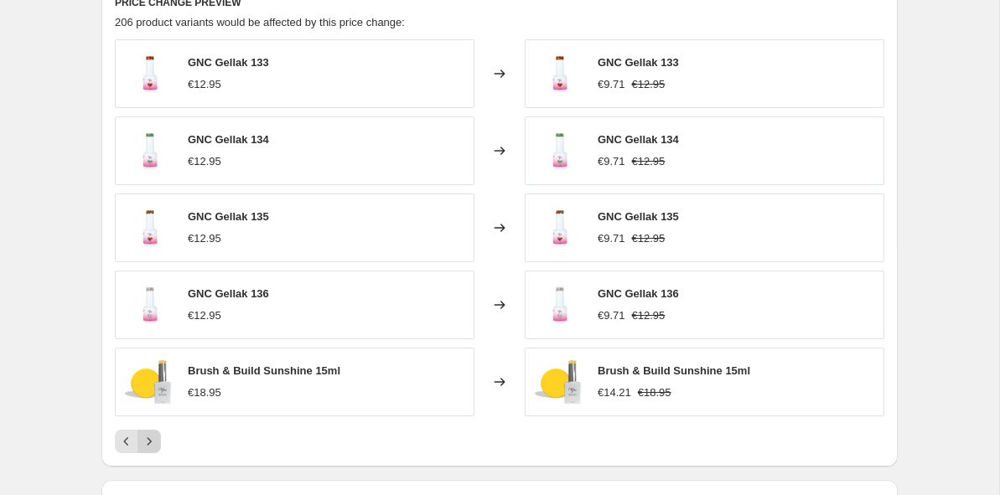
click at [158, 443] on button "Next" at bounding box center [148, 441] width 23 height 23
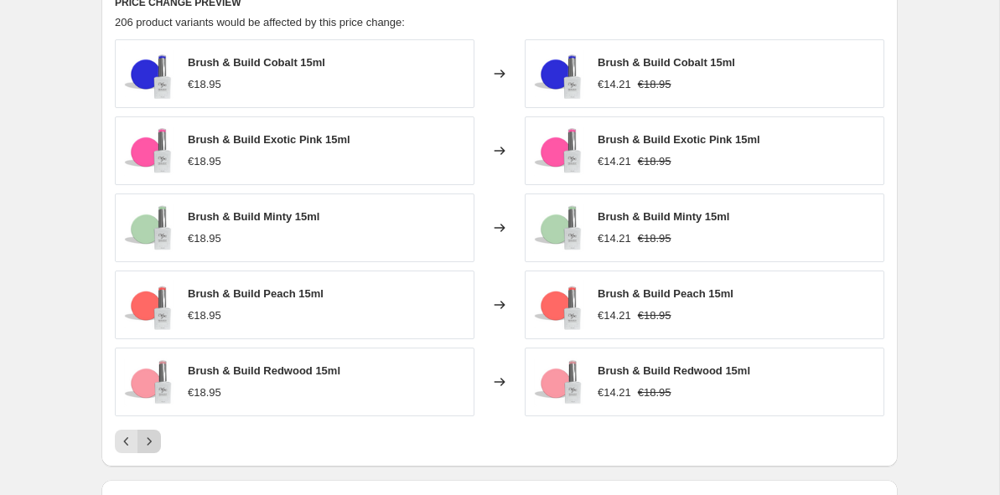
click at [158, 443] on button "Next" at bounding box center [148, 441] width 23 height 23
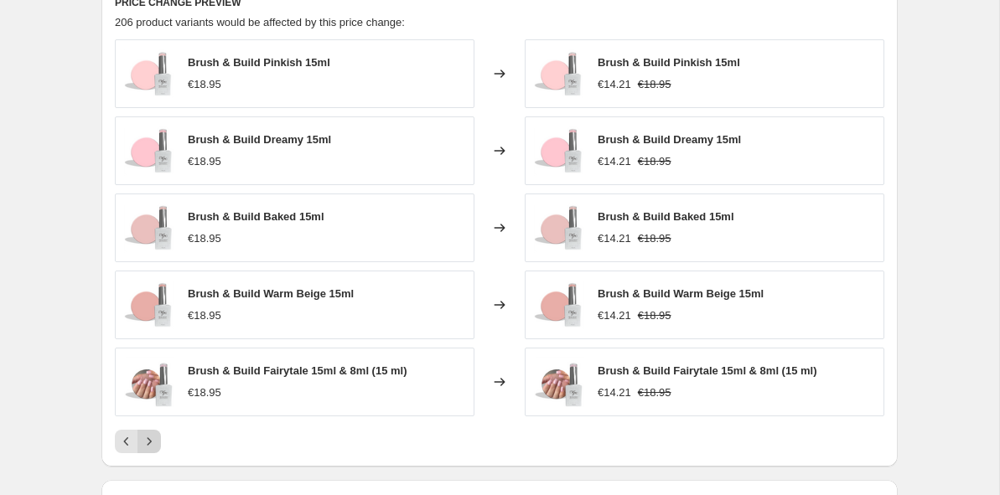
click at [158, 443] on button "Next" at bounding box center [148, 441] width 23 height 23
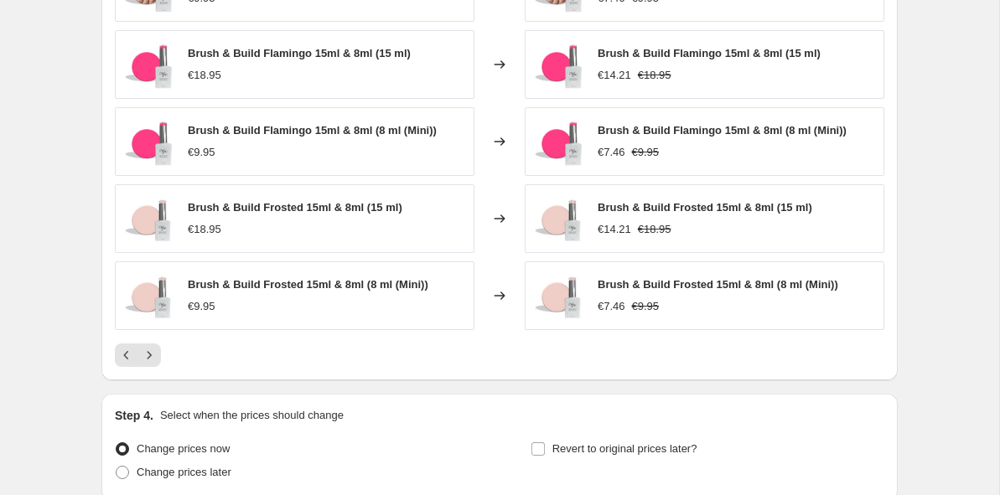
scroll to position [1263, 0]
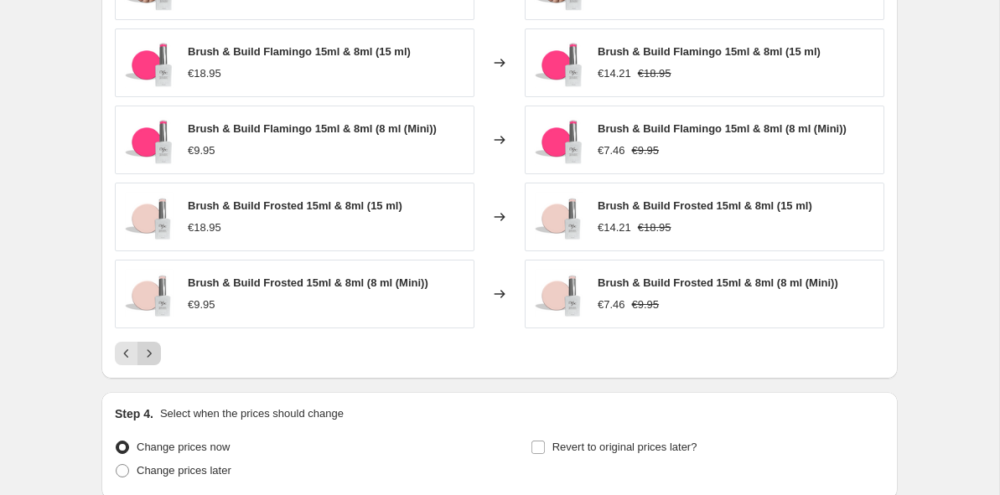
click at [148, 354] on icon "Next" at bounding box center [149, 353] width 17 height 17
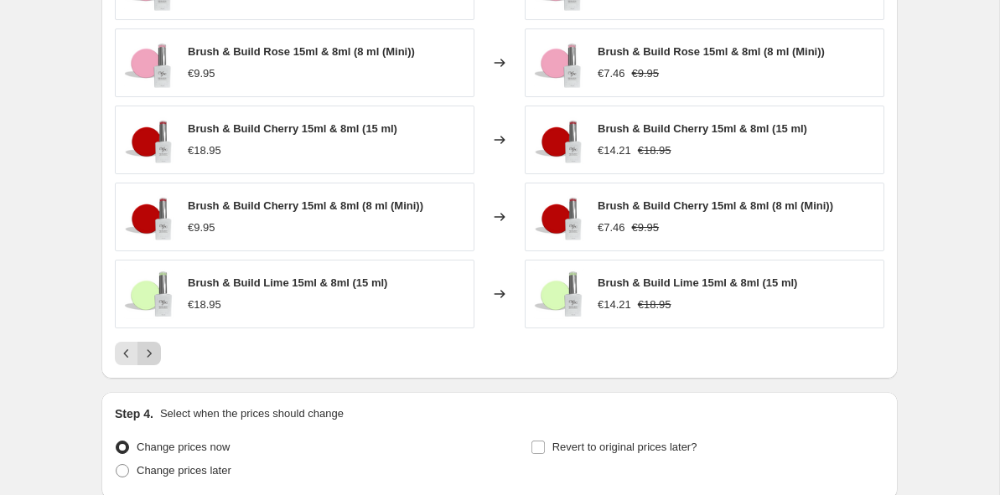
click at [153, 355] on icon "Next" at bounding box center [149, 353] width 17 height 17
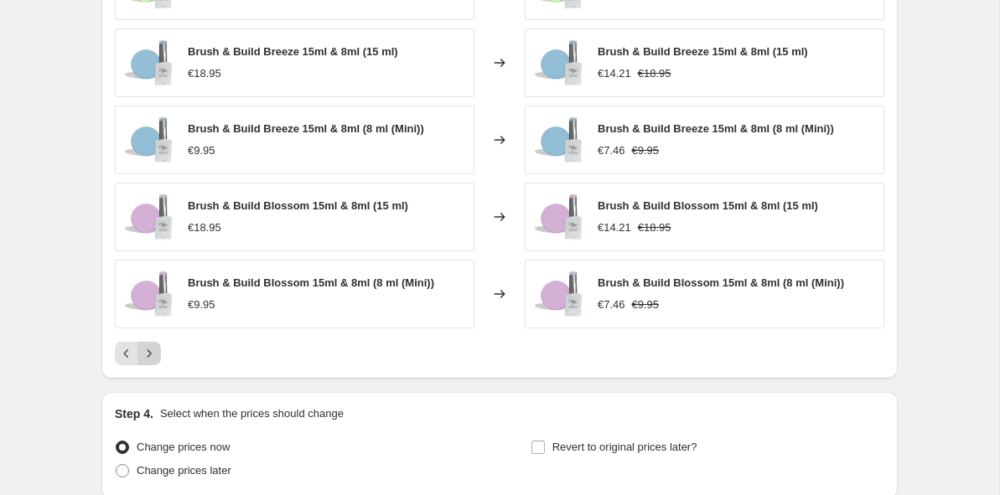
click at [157, 353] on icon "Next" at bounding box center [149, 353] width 17 height 17
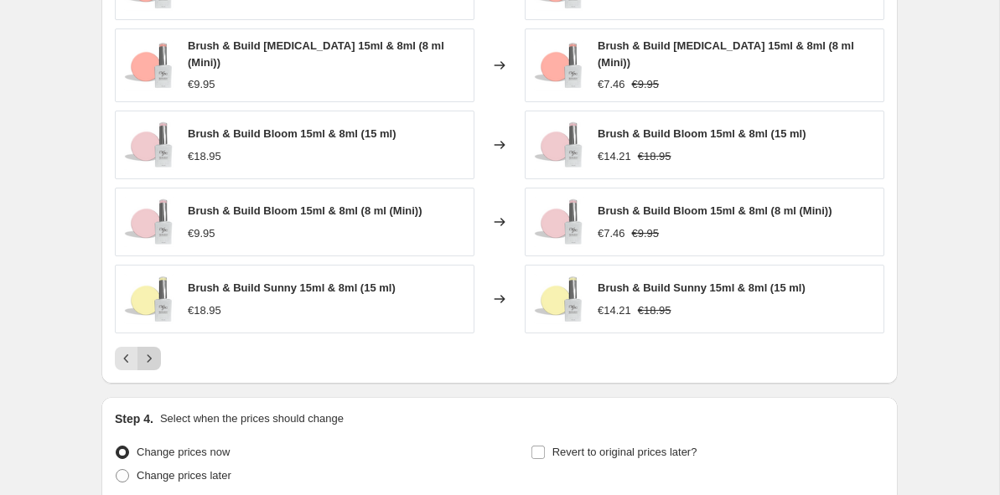
click at [158, 354] on button "Next" at bounding box center [148, 358] width 23 height 23
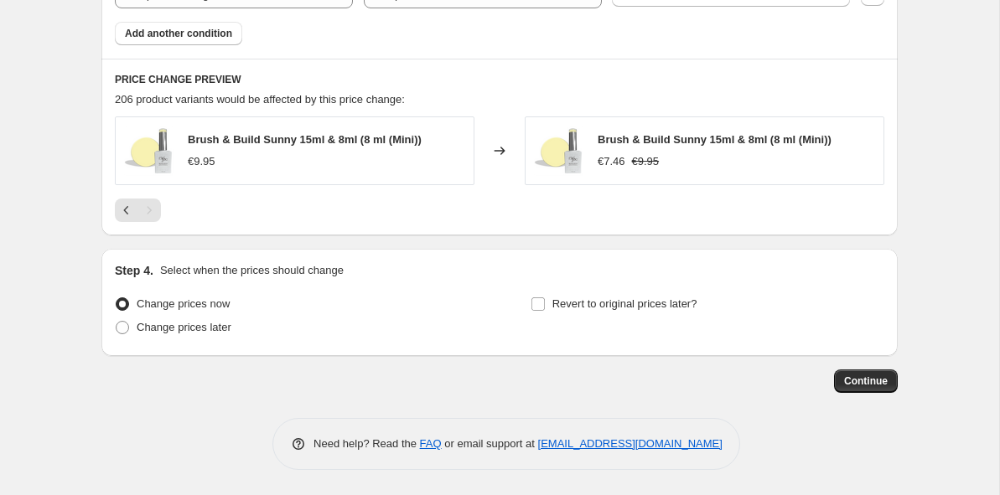
scroll to position [1097, 0]
click at [179, 329] on span "Change prices later" at bounding box center [184, 327] width 95 height 13
click at [117, 322] on input "Change prices later" at bounding box center [116, 321] width 1 height 1
radio input "true"
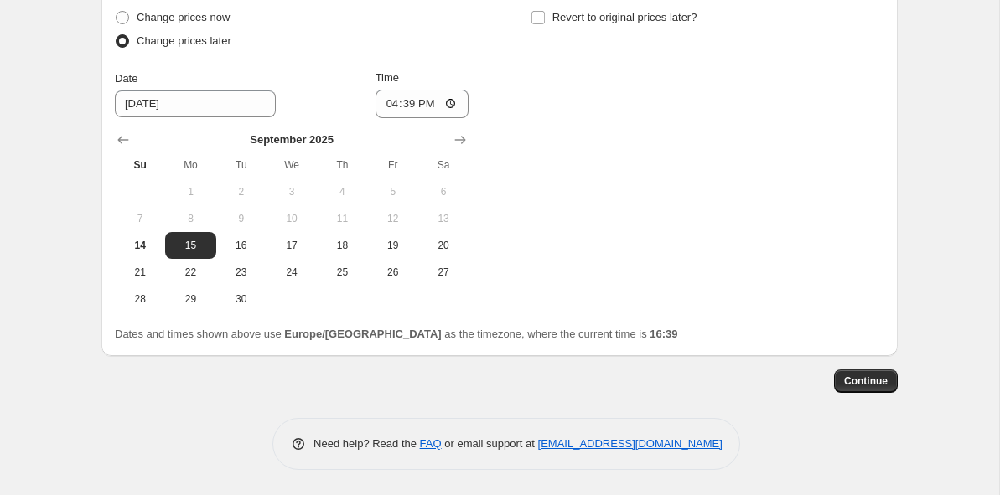
scroll to position [1386, 0]
click at [184, 251] on span "15" at bounding box center [190, 245] width 37 height 13
click at [132, 246] on span "14" at bounding box center [140, 245] width 37 height 13
type input "[DATE]"
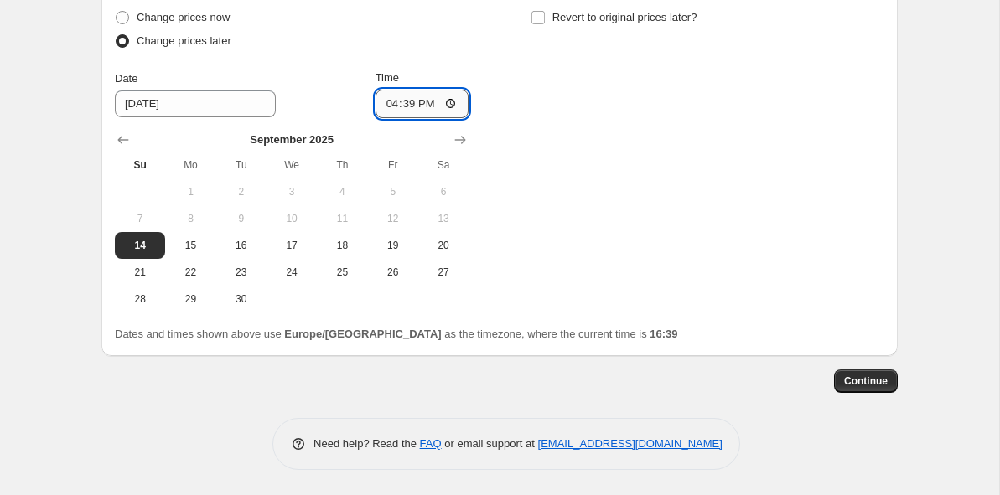
click at [423, 100] on input "16:39" at bounding box center [423, 104] width 94 height 29
click at [457, 104] on input "16:39" at bounding box center [423, 104] width 94 height 29
click at [431, 96] on input "16:39" at bounding box center [423, 104] width 94 height 29
type input "17:00"
click at [679, 174] on div "Change prices now Change prices later Date [DATE] Time 17:00 [DATE] Su Mo Tu We…" at bounding box center [500, 159] width 770 height 307
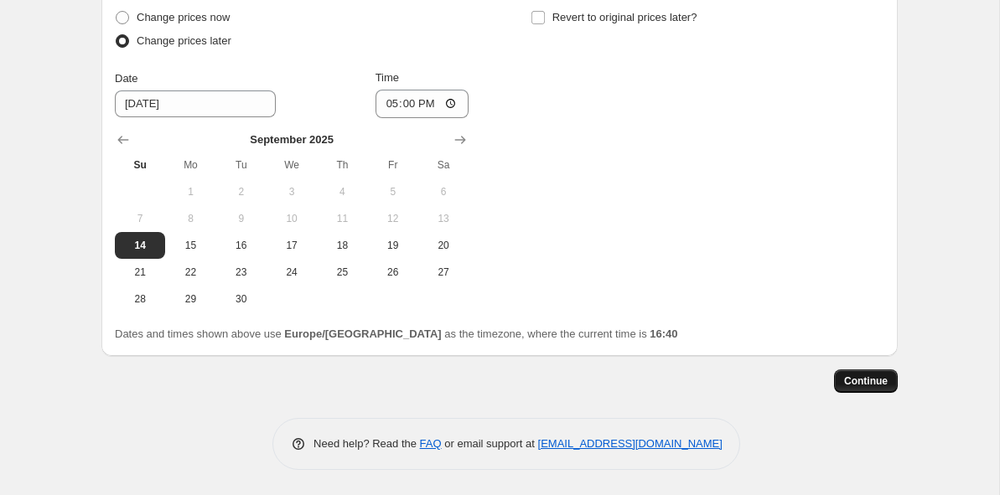
click at [873, 387] on span "Continue" at bounding box center [866, 381] width 44 height 13
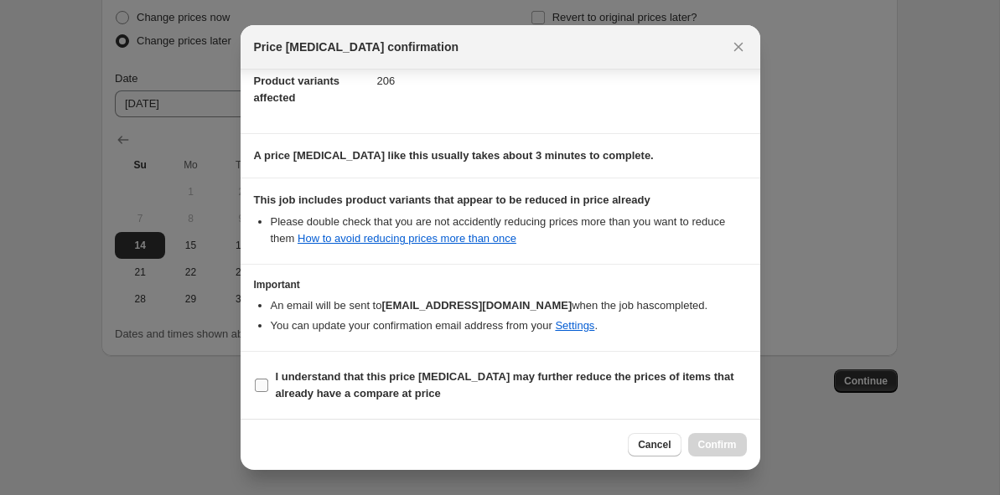
scroll to position [190, 0]
click at [264, 384] on input "I understand that this price [MEDICAL_DATA] may further reduce the prices of it…" at bounding box center [261, 385] width 13 height 13
checkbox input "true"
click at [721, 449] on span "Confirm" at bounding box center [717, 444] width 39 height 13
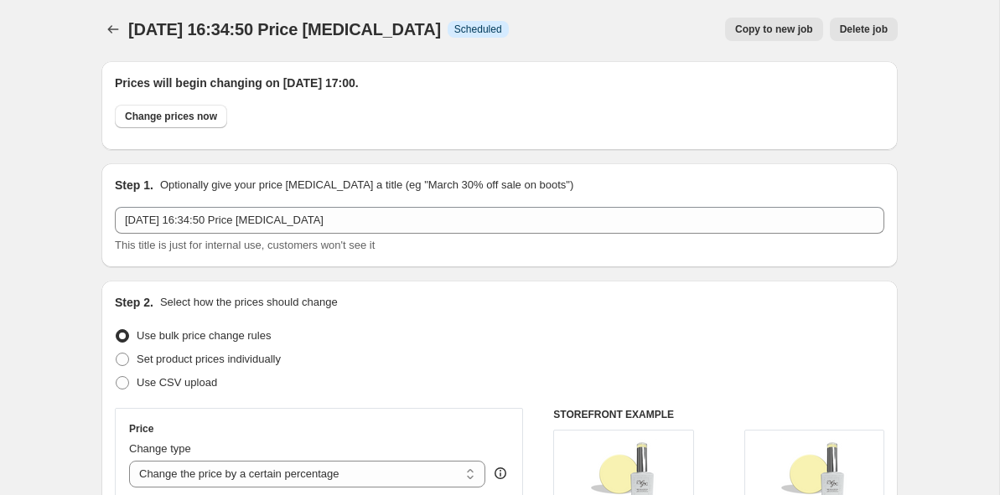
scroll to position [4, 0]
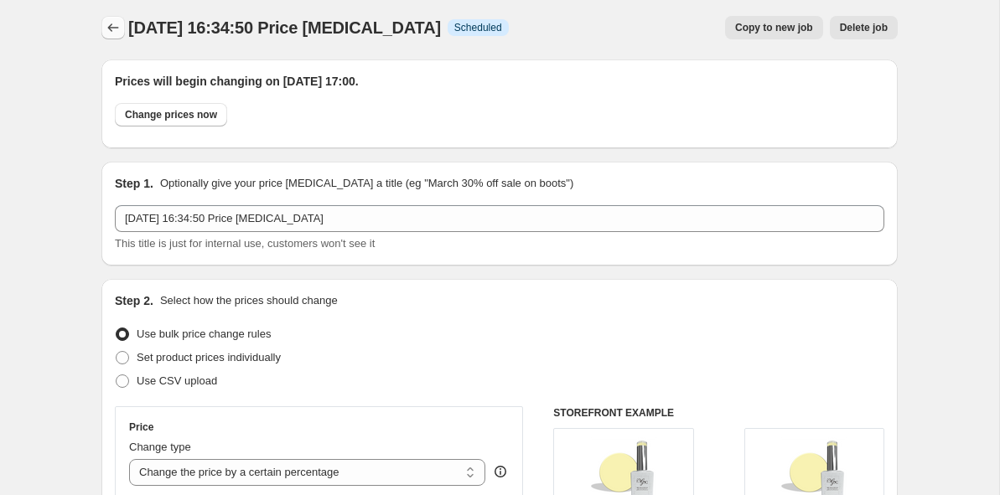
click at [108, 30] on icon "Price change jobs" at bounding box center [113, 27] width 17 height 17
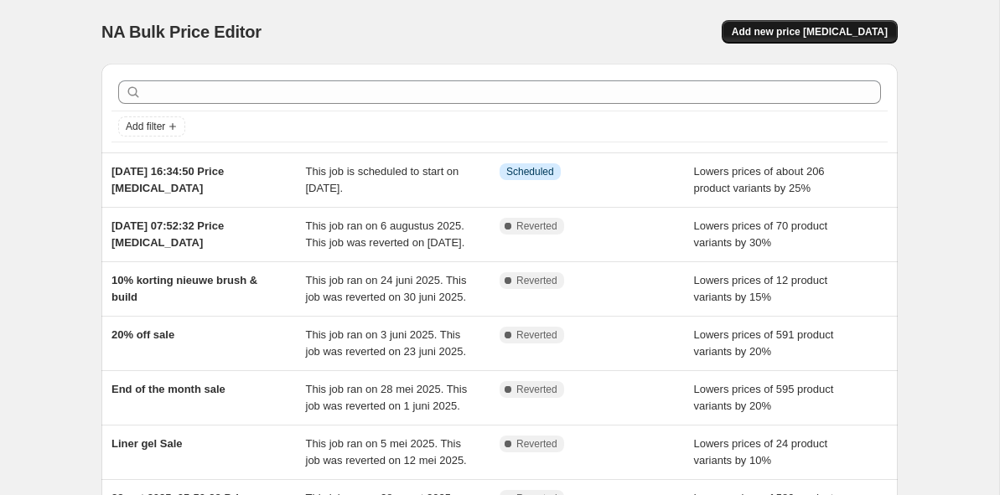
click at [834, 39] on button "Add new price [MEDICAL_DATA]" at bounding box center [810, 31] width 176 height 23
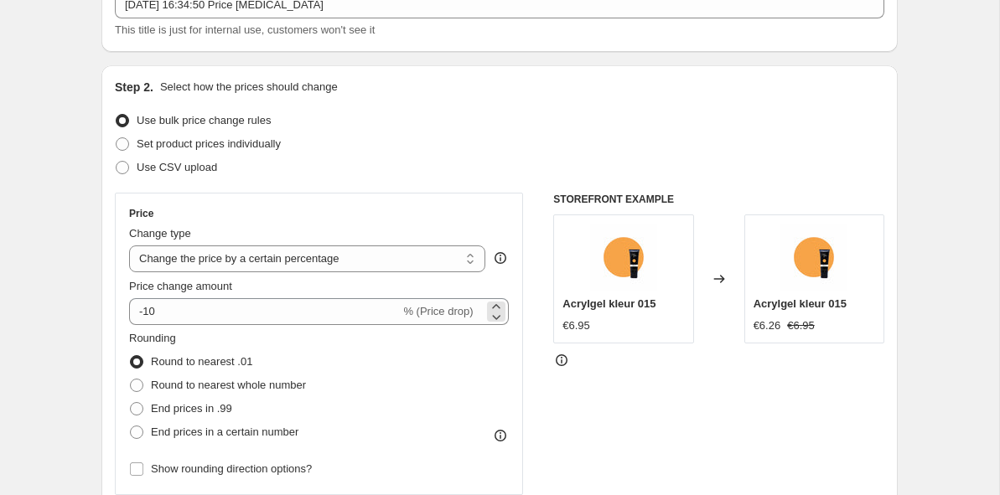
scroll to position [117, 0]
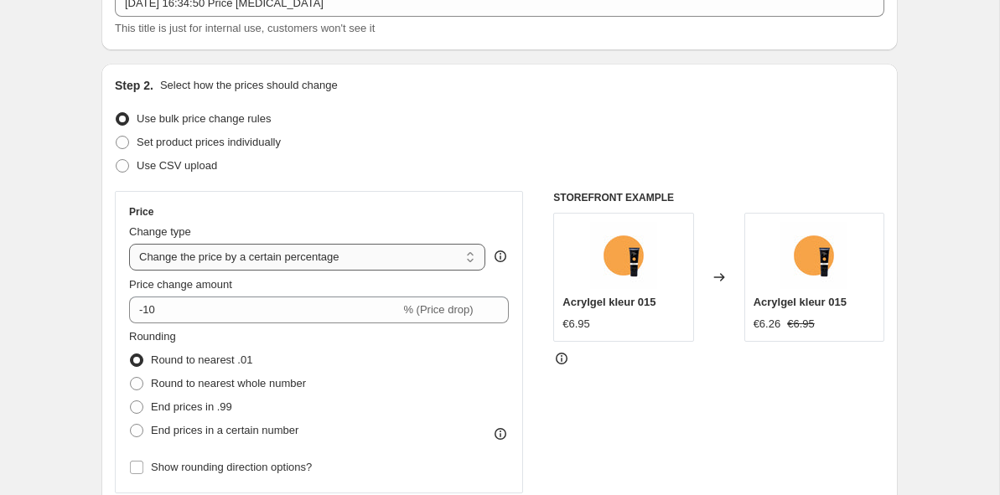
select select "margin"
type input "50"
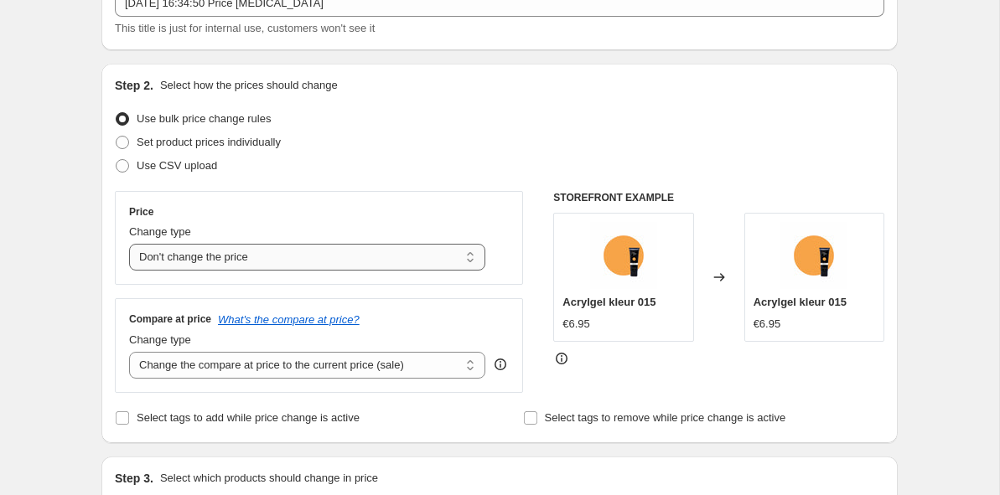
select select "to"
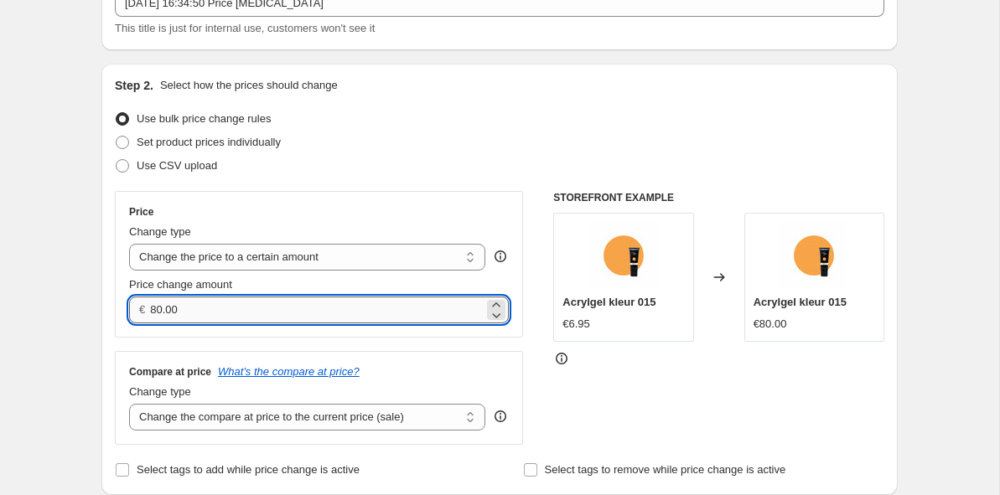
click at [296, 309] on input "80.00" at bounding box center [316, 310] width 333 height 27
type input "17.95"
click at [664, 106] on div "Step 2. Select how the prices should change Use bulk price change rules Set pro…" at bounding box center [500, 279] width 770 height 405
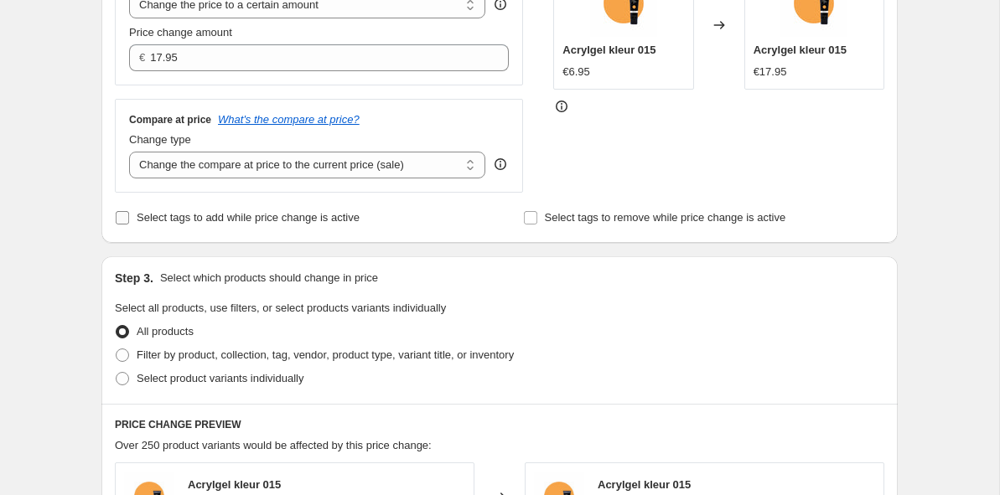
scroll to position [371, 0]
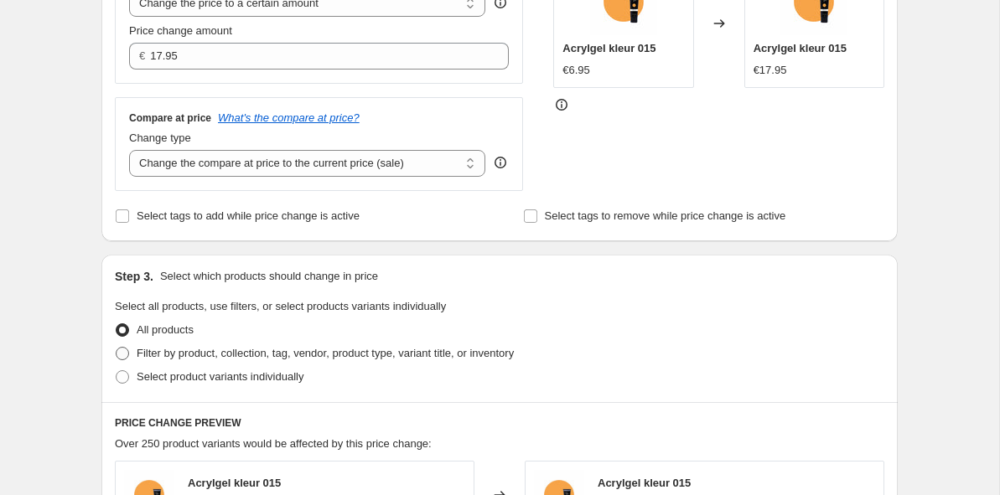
click at [179, 355] on span "Filter by product, collection, tag, vendor, product type, variant title, or inv…" at bounding box center [325, 353] width 377 height 13
click at [117, 348] on input "Filter by product, collection, tag, vendor, product type, variant title, or inv…" at bounding box center [116, 347] width 1 height 1
radio input "true"
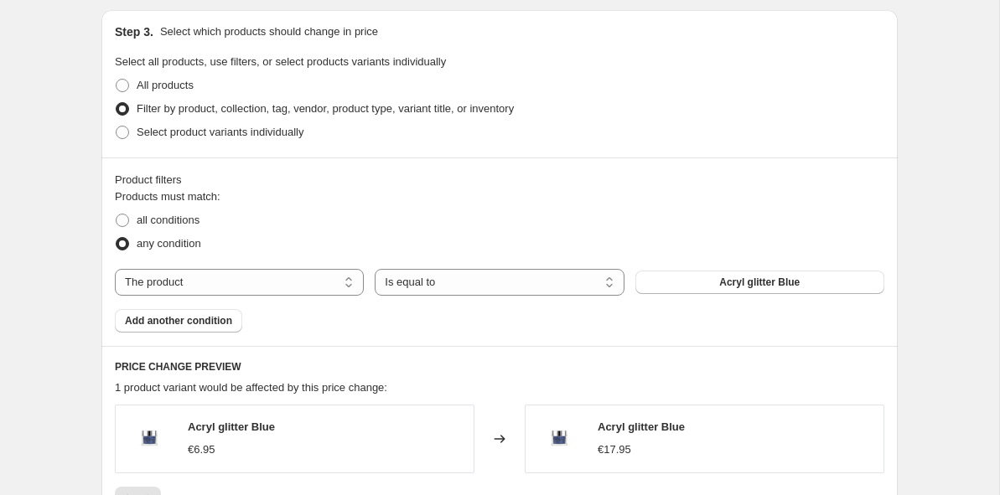
scroll to position [623, 0]
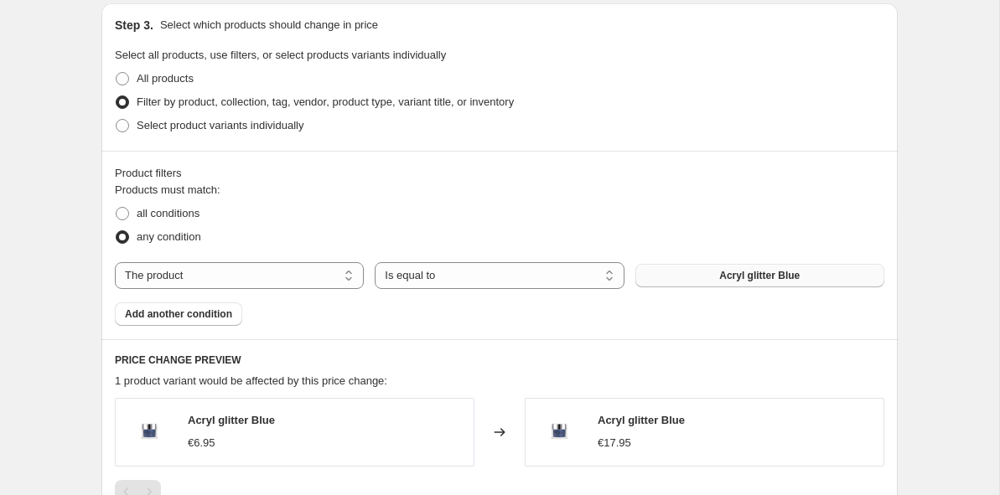
click at [682, 287] on button "Acryl glitter Blue" at bounding box center [759, 275] width 249 height 23
select select "tag"
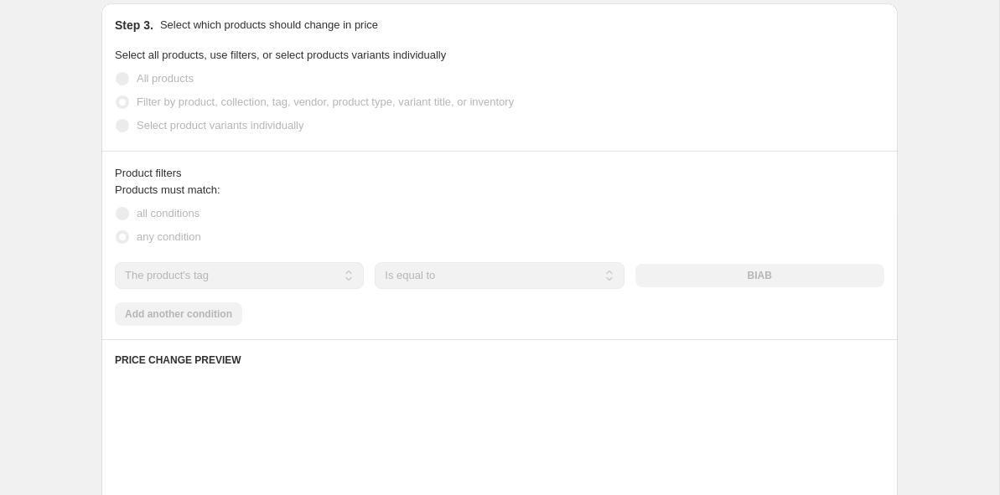
click at [747, 283] on div "BIAB" at bounding box center [759, 275] width 249 height 23
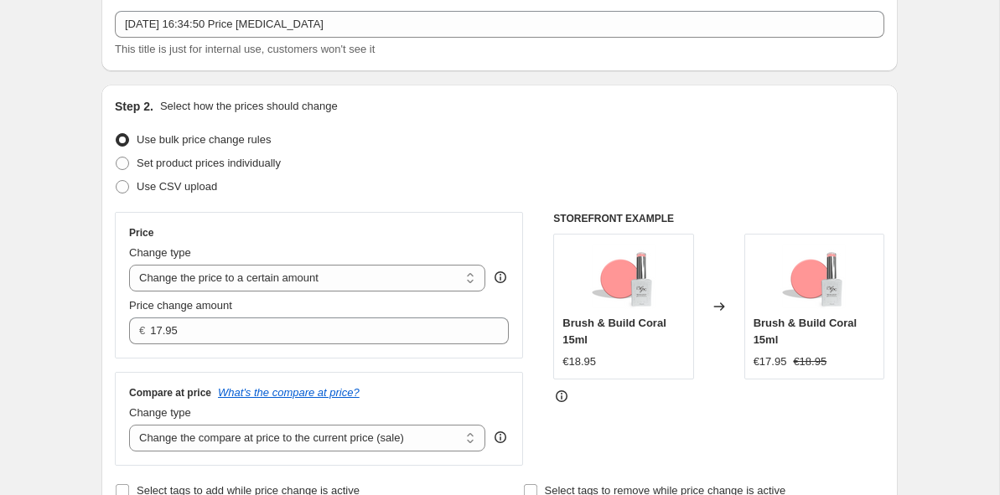
scroll to position [112, 0]
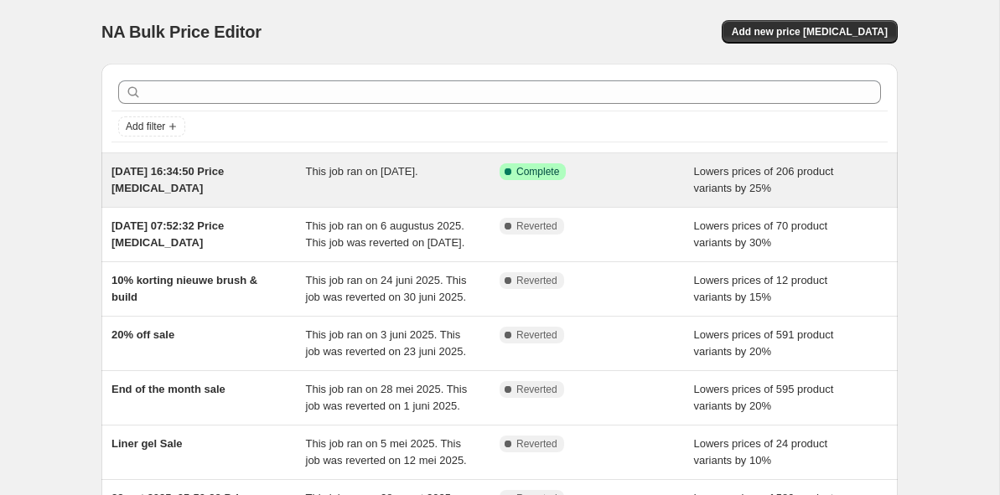
click at [332, 178] on span "This job ran on [DATE]." at bounding box center [362, 171] width 112 height 13
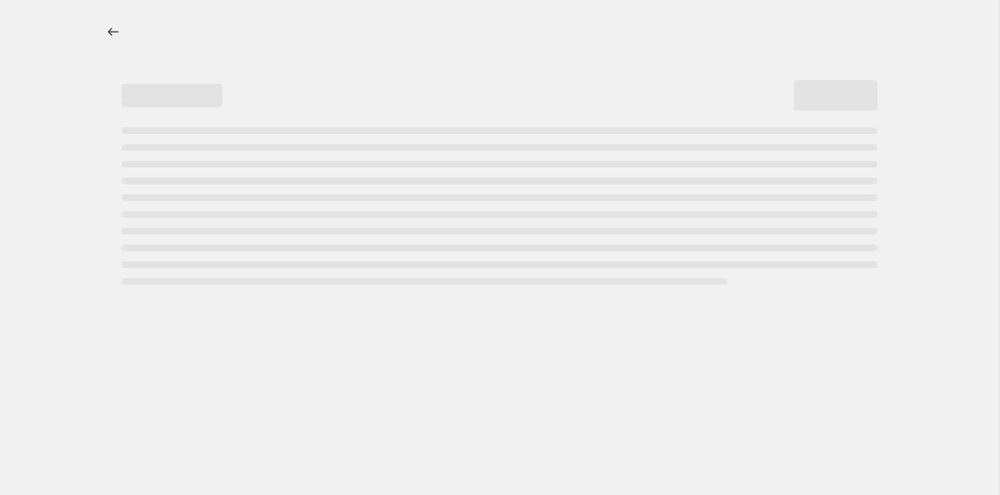
select select "percentage"
select select "collection"
select select "tag"
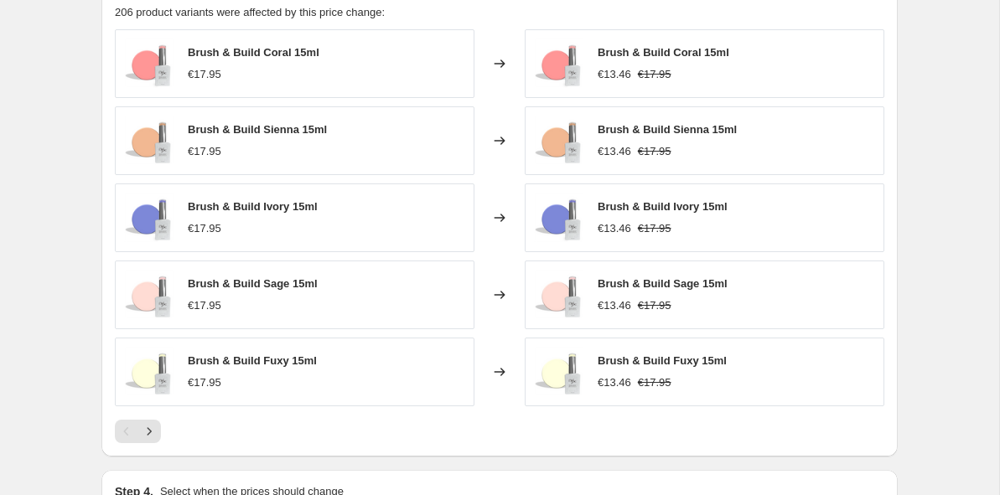
scroll to position [1343, 0]
